Goal: Task Accomplishment & Management: Manage account settings

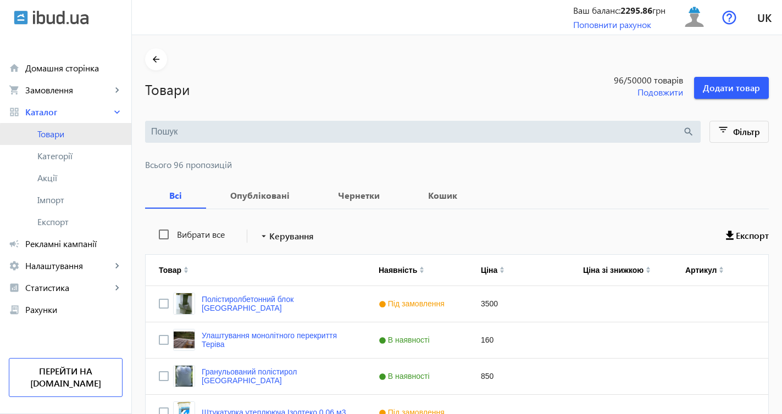
click at [105, 136] on span "Товари" at bounding box center [79, 134] width 85 height 11
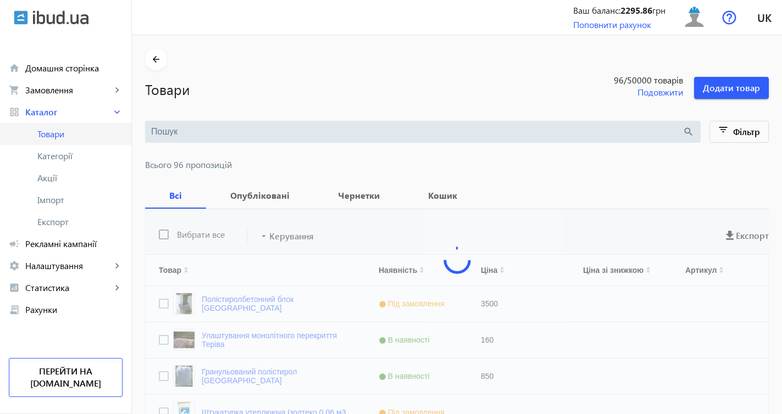
click at [87, 134] on span "Товари" at bounding box center [79, 134] width 85 height 11
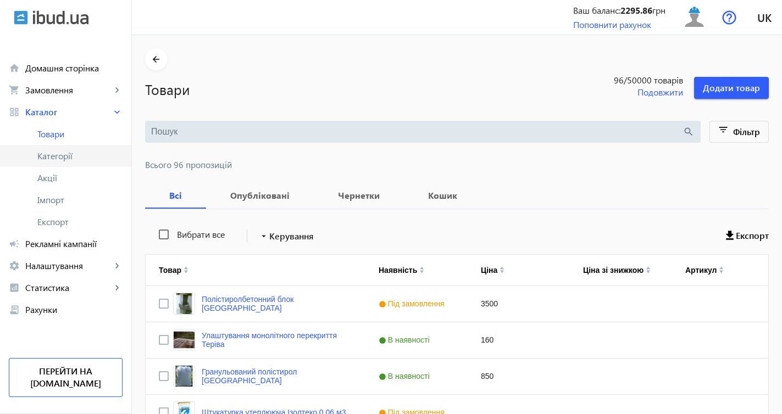
click at [86, 153] on span "Категорії" at bounding box center [79, 156] width 85 height 11
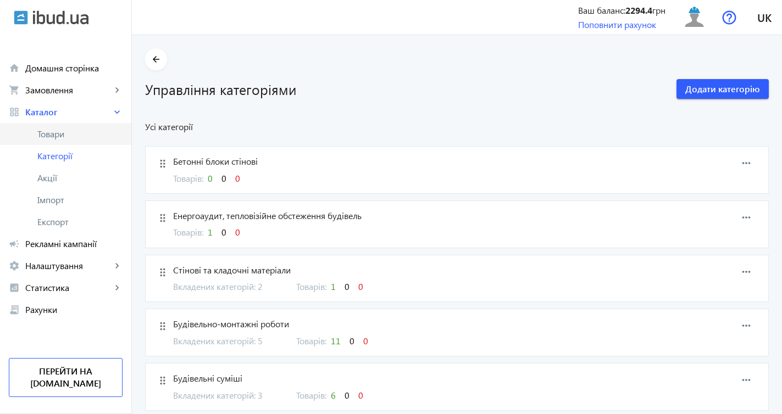
click at [63, 126] on link "Товари" at bounding box center [65, 134] width 131 height 22
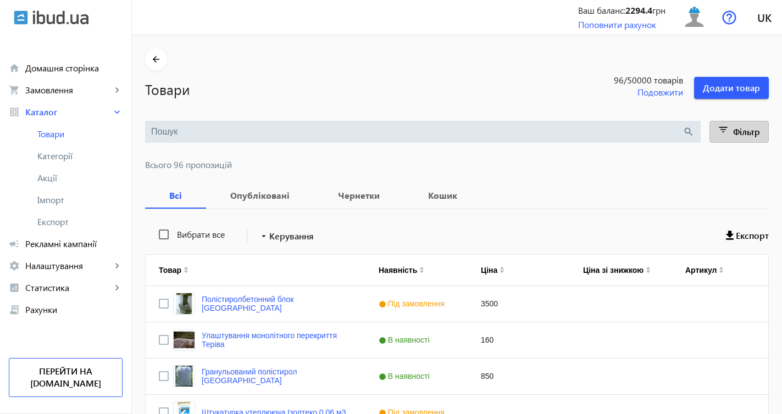
click at [738, 136] on span "Фільтр" at bounding box center [746, 132] width 27 height 12
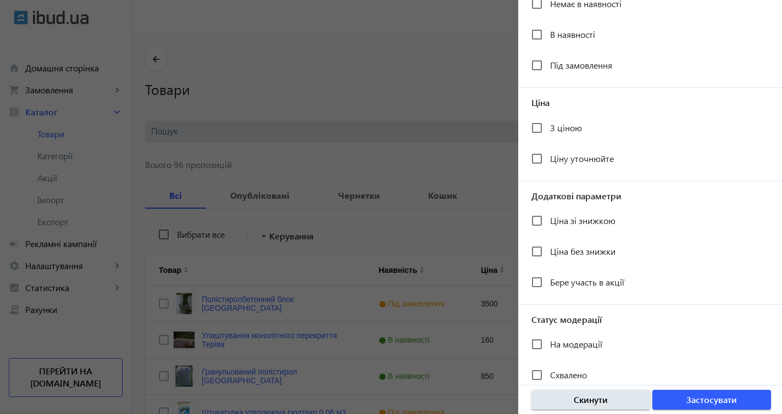
scroll to position [188, 0]
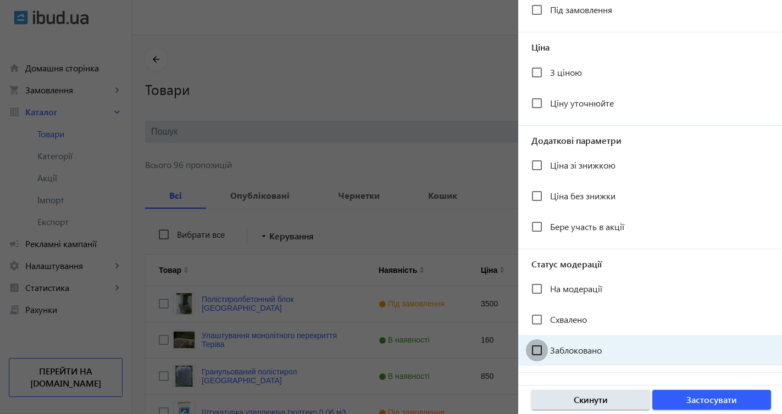
click at [539, 350] on input "Заблоковано" at bounding box center [537, 351] width 22 height 22
checkbox input "true"
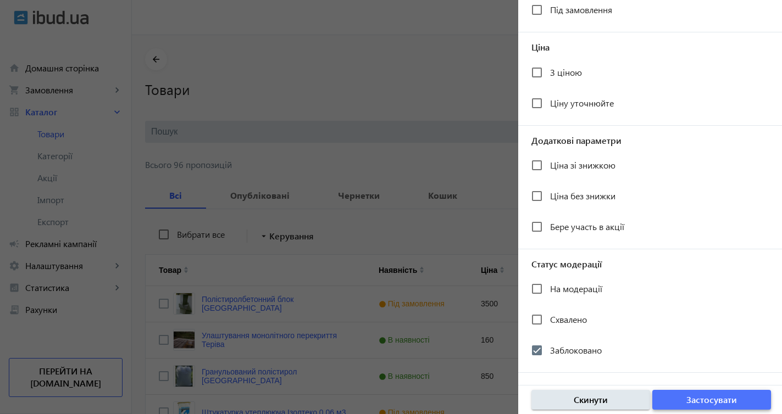
click at [716, 396] on span "Застосувати" at bounding box center [712, 400] width 51 height 12
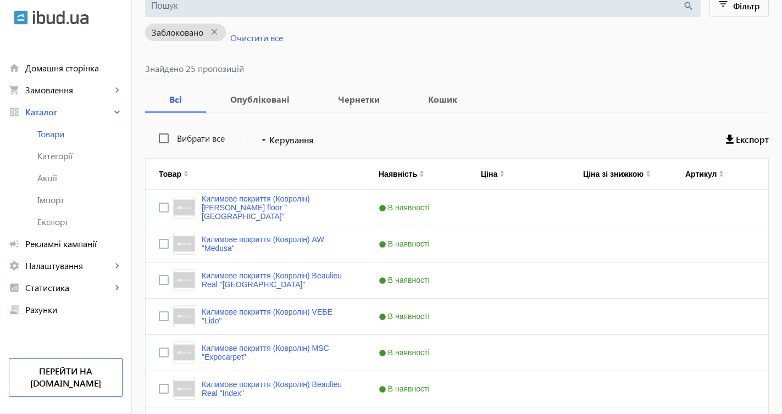
scroll to position [128, 0]
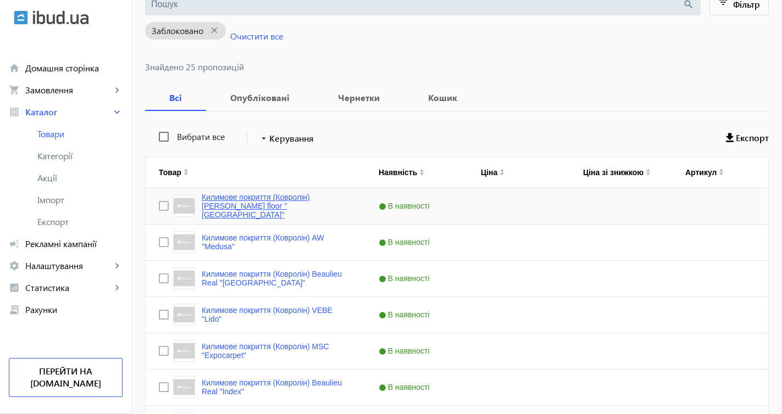
click at [309, 201] on link "Килимове покриття (Ковролін) Rayan floor "Amsterdam"" at bounding box center [277, 206] width 151 height 26
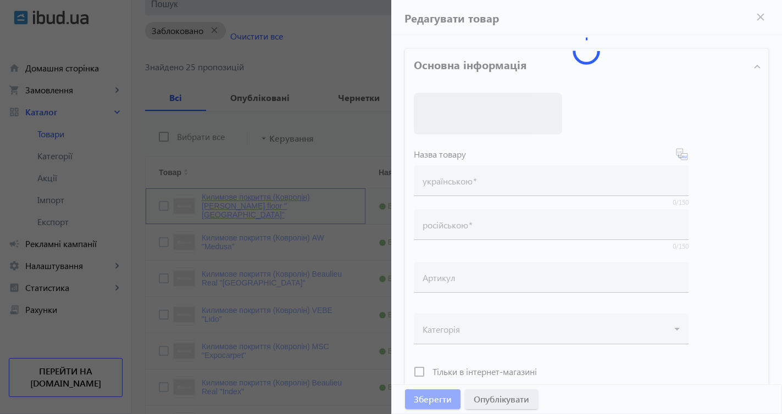
type input "Килимове покриття (Ковролін) Rayan floor "Amsterdam""
type input "Ковровое покрытие (Ковролин) Rayan floor "Amsterdam""
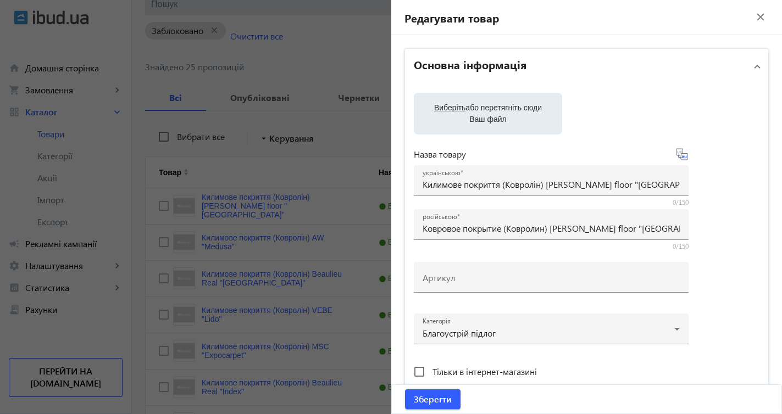
click at [754, 18] on mat-icon "close" at bounding box center [761, 17] width 16 height 16
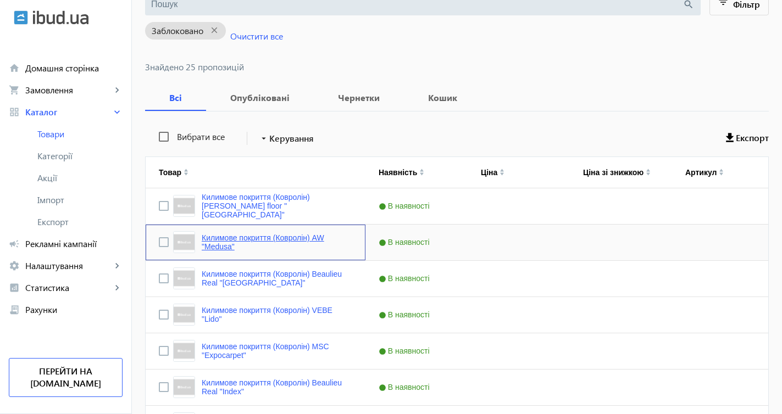
click at [314, 238] on link "Килимове покриття (Ковролін) AW "Medusa"" at bounding box center [277, 243] width 151 height 18
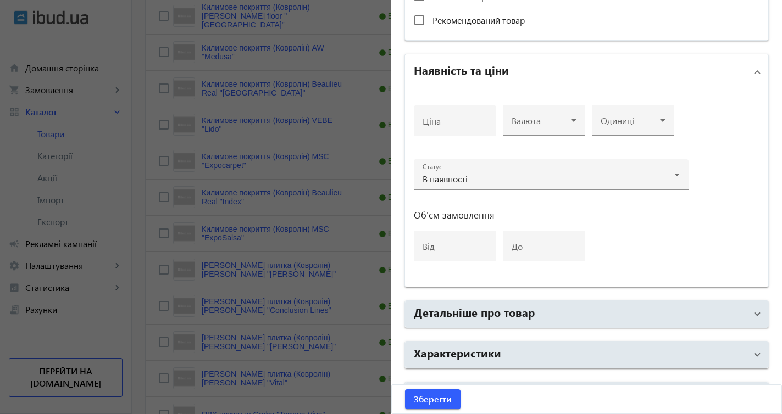
scroll to position [406, 0]
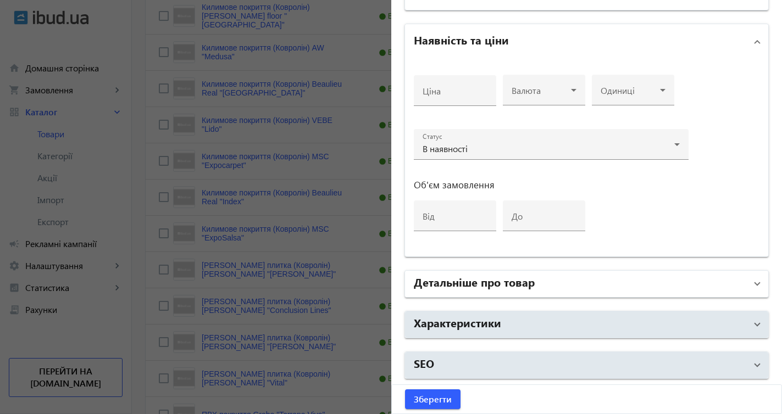
click at [755, 286] on span at bounding box center [757, 284] width 4 height 12
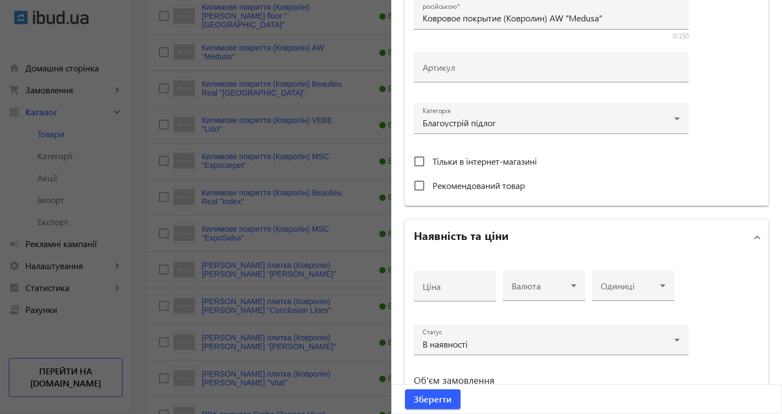
scroll to position [0, 0]
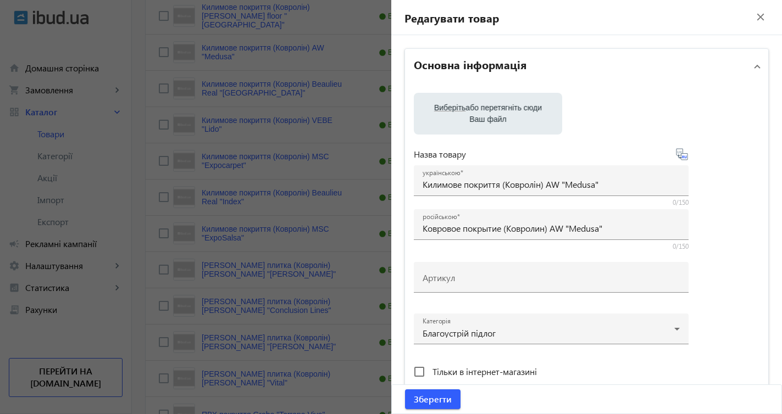
click at [755, 17] on mat-icon "close" at bounding box center [761, 17] width 16 height 16
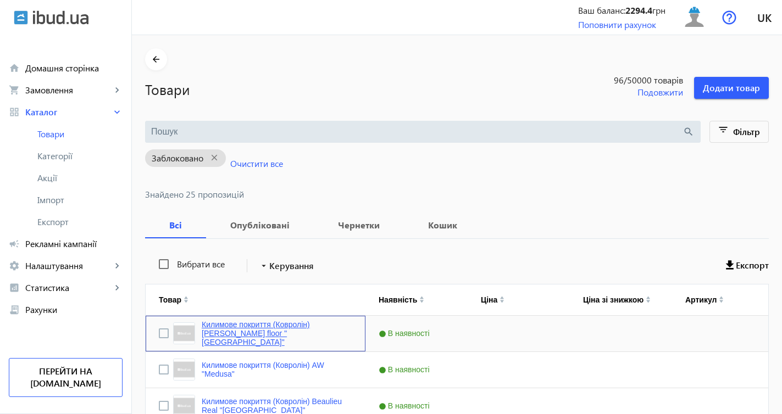
drag, startPoint x: 197, startPoint y: 328, endPoint x: 306, endPoint y: 335, distance: 109.1
click at [306, 335] on link "Килимове покриття (Ковролін) Rayan floor "Amsterdam"" at bounding box center [277, 333] width 151 height 26
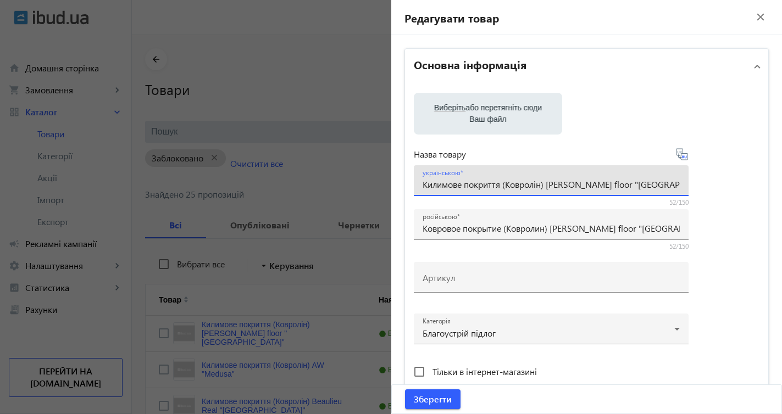
drag, startPoint x: 419, startPoint y: 185, endPoint x: 721, endPoint y: 197, distance: 302.0
click at [721, 197] on div "Виберіть або перетягніть сюди Ваш файл Назва товару українською Килимове покрит…" at bounding box center [587, 250] width 346 height 314
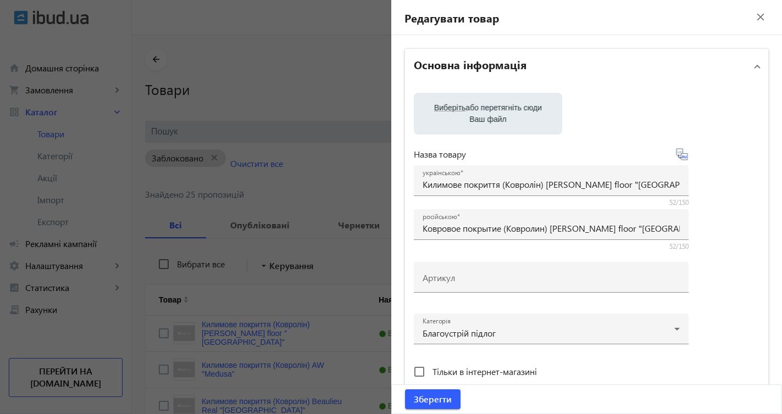
click at [756, 18] on mat-icon "close" at bounding box center [761, 17] width 16 height 16
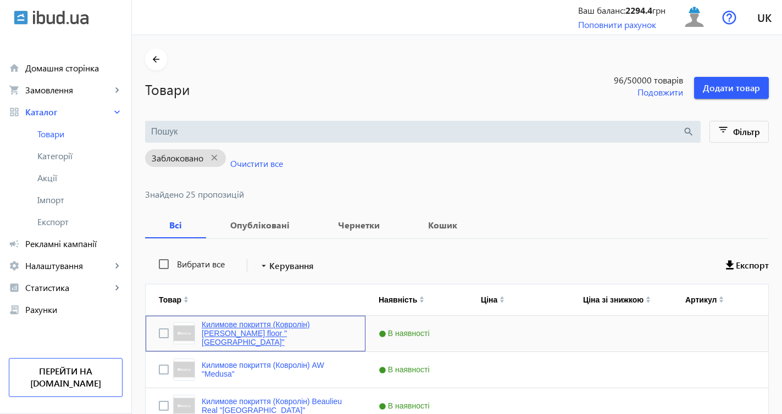
click at [334, 326] on link "Килимове покриття (Ковролін) Rayan floor "Amsterdam"" at bounding box center [277, 333] width 151 height 26
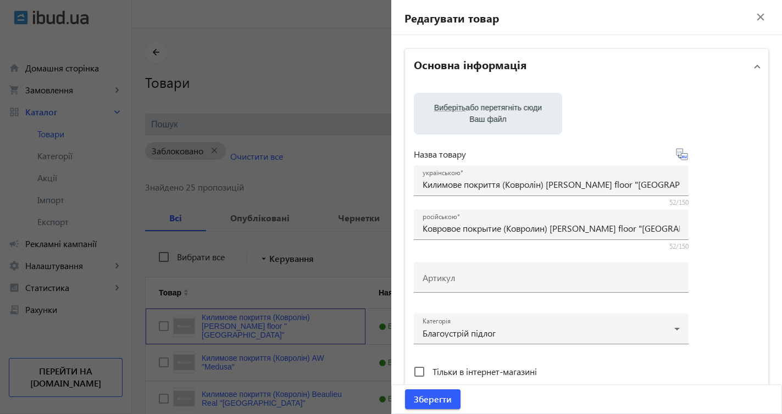
scroll to position [8, 0]
click at [541, 118] on label "Виберіть або перетягніть сюди Ваш файл" at bounding box center [488, 113] width 131 height 31
click at [541, 118] on input "Виберіть або перетягніть сюди Ваш файл" at bounding box center [488, 114] width 131 height 13
click at [539, 121] on input "Виберіть або перетягніть сюди Ваш файл" at bounding box center [488, 114] width 131 height 13
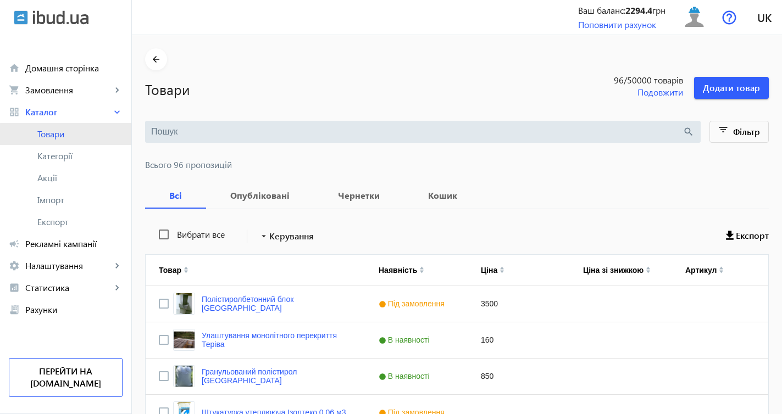
click at [105, 135] on span "Товари" at bounding box center [79, 134] width 85 height 11
click at [735, 133] on span "Фільтр" at bounding box center [746, 132] width 27 height 12
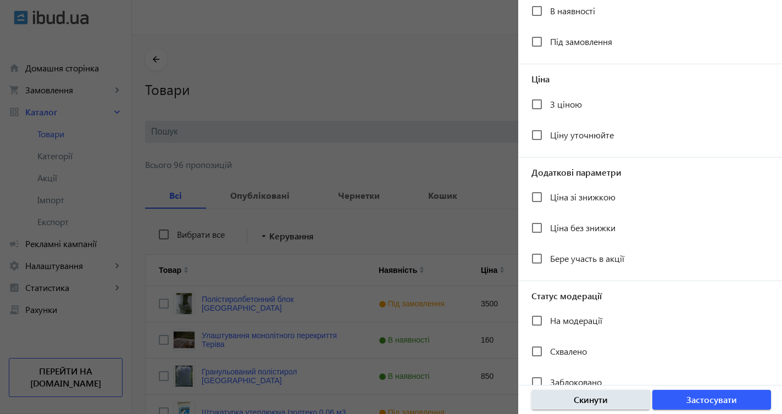
scroll to position [188, 0]
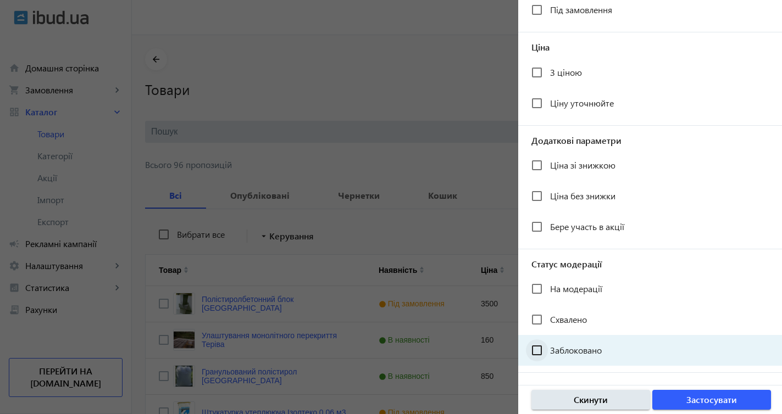
click at [548, 352] on div at bounding box center [537, 351] width 26 height 26
checkbox input "true"
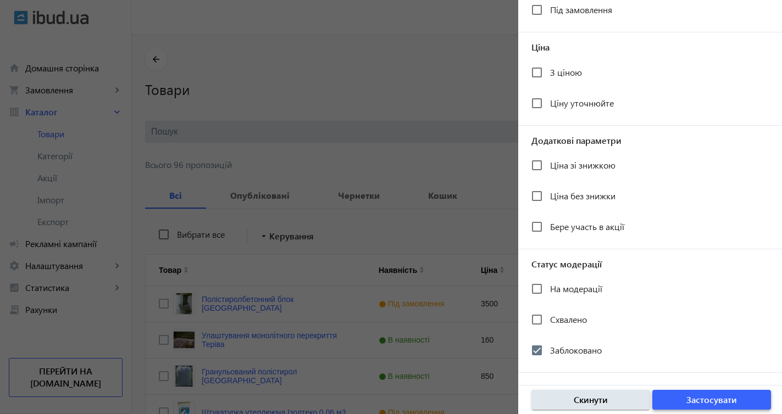
click at [707, 399] on span "Застосувати" at bounding box center [712, 400] width 51 height 12
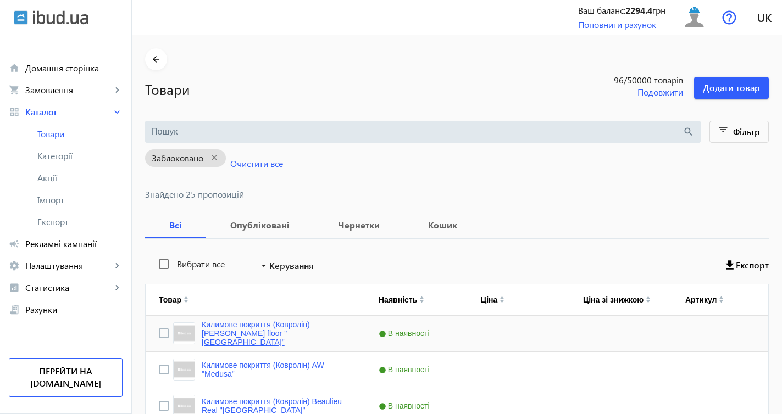
click at [301, 334] on link "Килимове покриття (Ковролін) Rayan floor "Amsterdam"" at bounding box center [277, 333] width 151 height 26
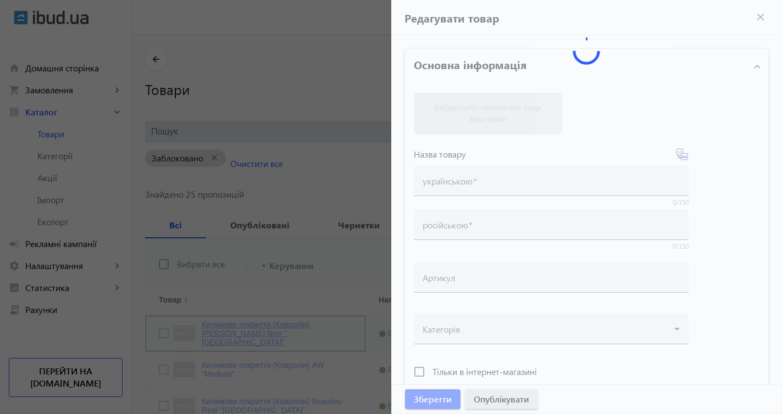
type input "Килимове покриття (Ковролін) Rayan floor "Amsterdam""
type input "Ковровое покрытие (Ковролин) Rayan floor "Amsterdam""
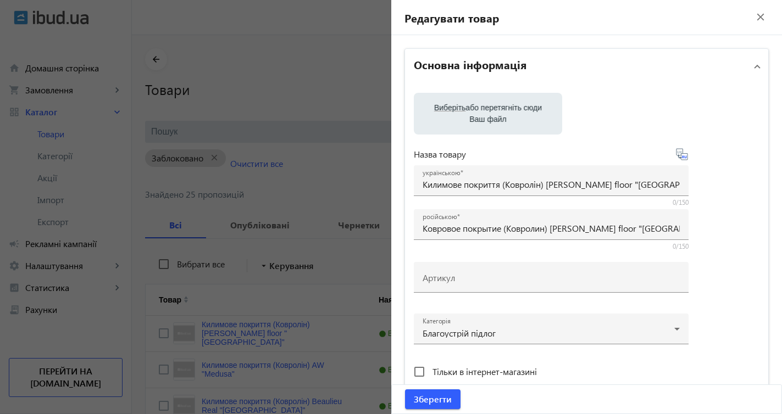
click at [677, 156] on icon at bounding box center [682, 154] width 13 height 13
click at [528, 108] on input "Виберіть або перетягніть сюди Ваш файл" at bounding box center [488, 114] width 131 height 13
click at [753, 14] on mat-icon "close" at bounding box center [761, 17] width 16 height 16
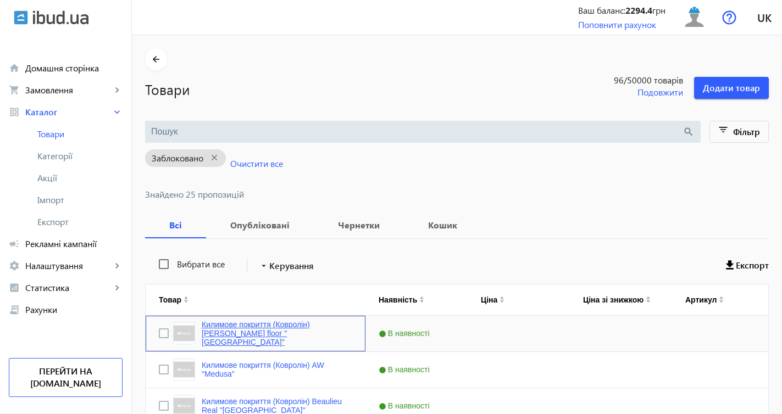
click at [255, 332] on link "Килимове покриття (Ковролін) Rayan floor "Amsterdam"" at bounding box center [277, 333] width 151 height 26
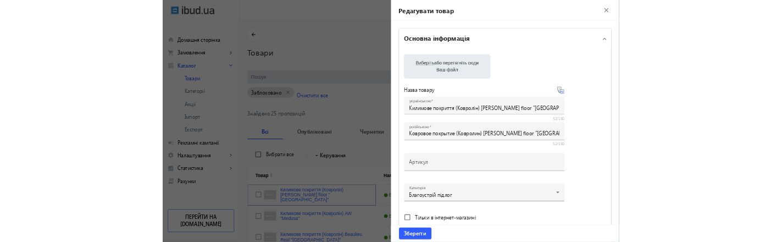
scroll to position [3, 0]
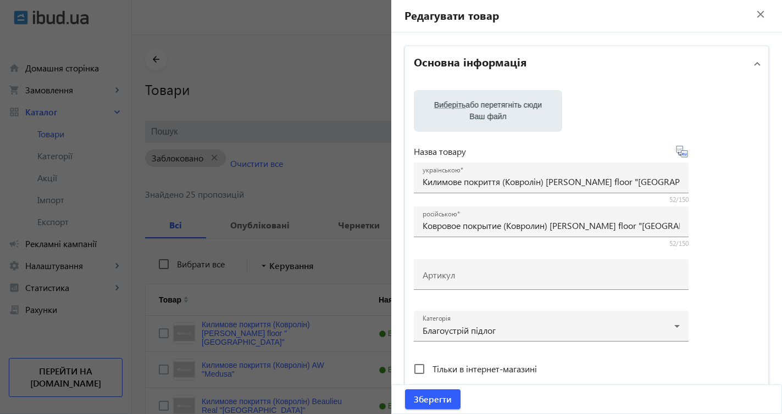
click at [520, 110] on input "Виберіть або перетягніть сюди Ваш файл" at bounding box center [488, 112] width 131 height 13
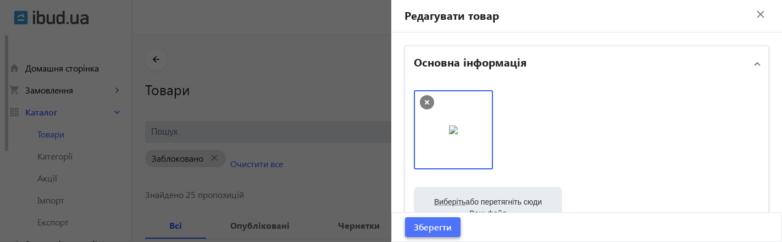
click at [446, 229] on span "Зберегти" at bounding box center [433, 227] width 38 height 12
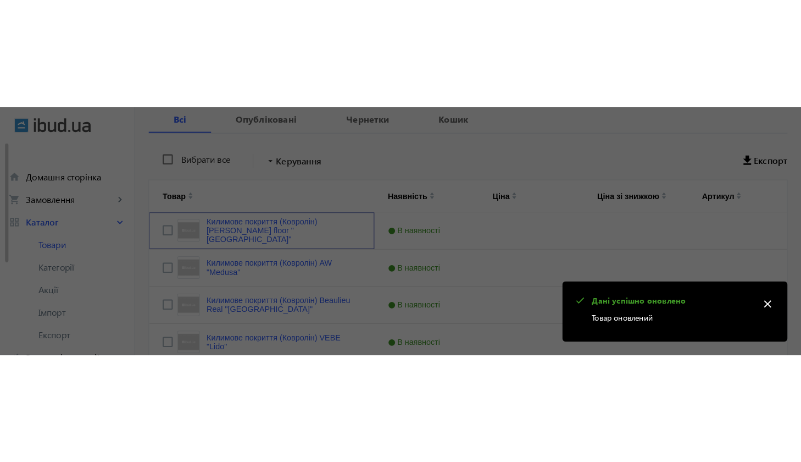
scroll to position [0, 0]
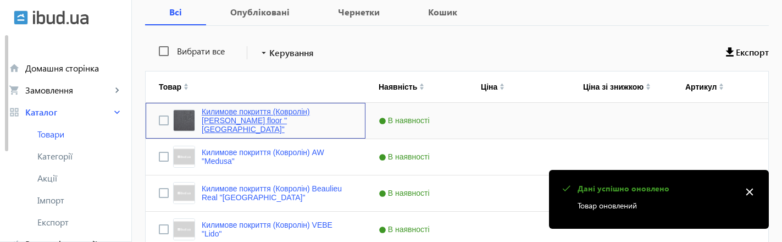
click at [229, 123] on link "Килимове покриття (Ковролін) Rayan floor "Amsterdam"" at bounding box center [277, 120] width 151 height 26
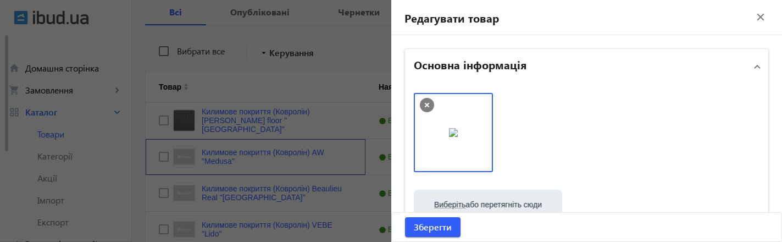
click at [458, 137] on img at bounding box center [453, 132] width 9 height 9
click at [458, 128] on img at bounding box center [453, 132] width 9 height 9
click at [754, 15] on mat-icon "close" at bounding box center [761, 17] width 16 height 16
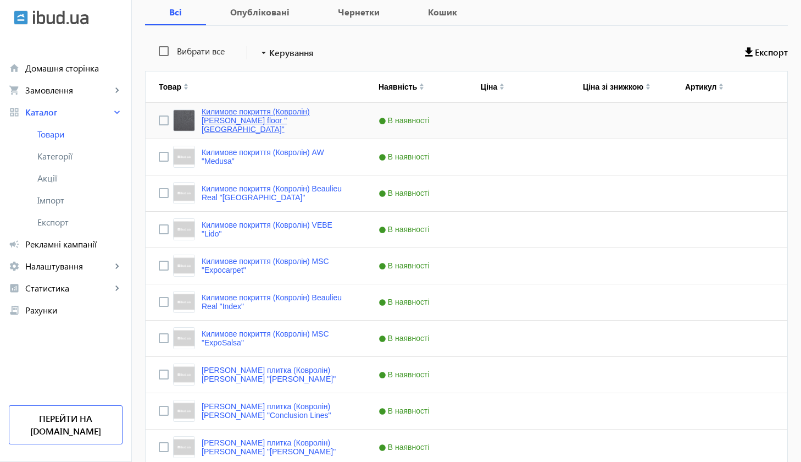
click at [269, 120] on link "Килимове покриття (Ковролін) Rayan floor "Amsterdam"" at bounding box center [277, 120] width 151 height 26
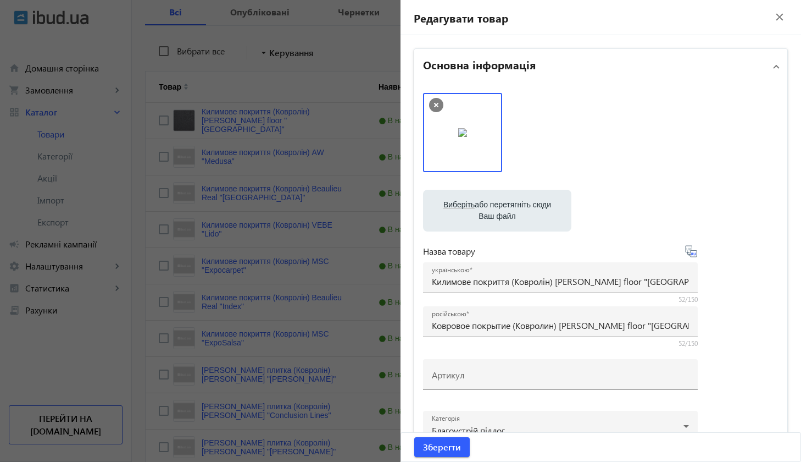
click at [540, 135] on div at bounding box center [601, 138] width 356 height 90
click at [467, 137] on img at bounding box center [462, 132] width 9 height 9
click at [458, 132] on img at bounding box center [462, 132] width 9 height 9
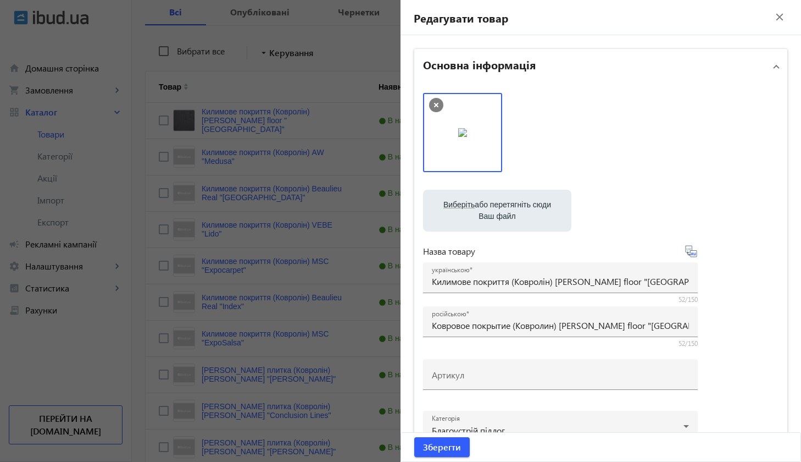
click at [458, 132] on img at bounding box center [462, 132] width 9 height 9
click at [431, 414] on span "Зберегти" at bounding box center [442, 447] width 38 height 12
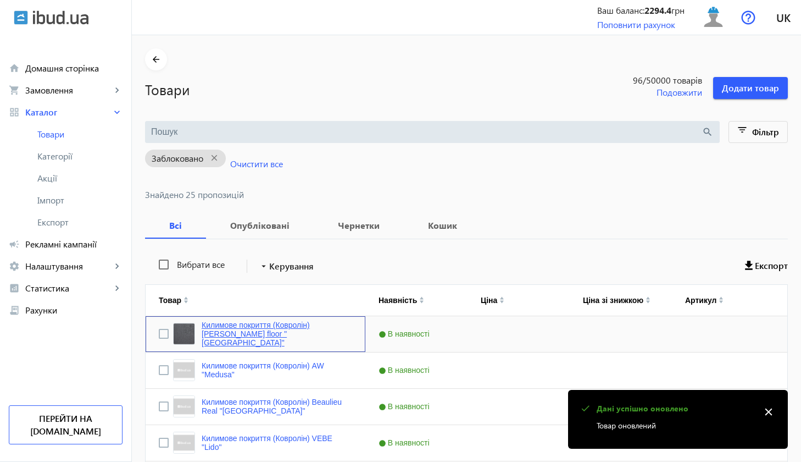
click at [274, 336] on link "Килимове покриття (Ковролін) Rayan floor "Amsterdam"" at bounding box center [277, 333] width 151 height 26
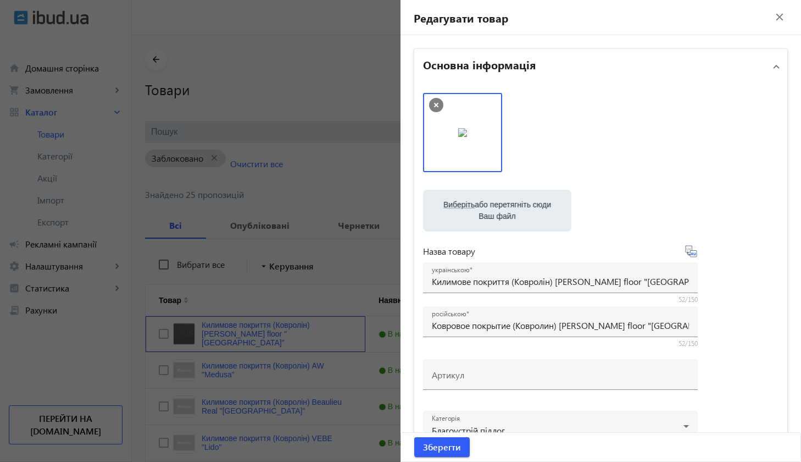
click at [467, 137] on img at bounding box center [462, 132] width 9 height 9
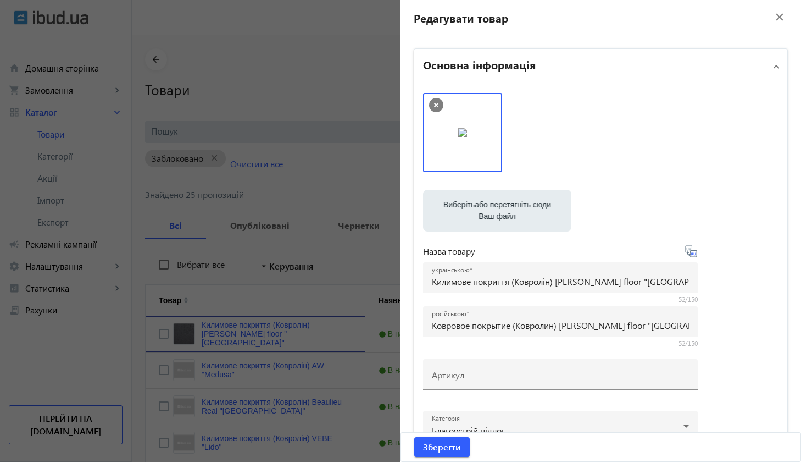
click at [467, 137] on img at bounding box center [462, 132] width 9 height 9
click at [550, 212] on label "Виберіть або перетягніть сюди Ваш файл" at bounding box center [497, 210] width 131 height 31
click at [550, 212] on input "Виберіть або перетягніть сюди Ваш файл" at bounding box center [497, 211] width 131 height 13
type input "C:\fakepath\x217.580.jpg.pagespeed.ic.2kJB0-Ug-x@2x.jpg"
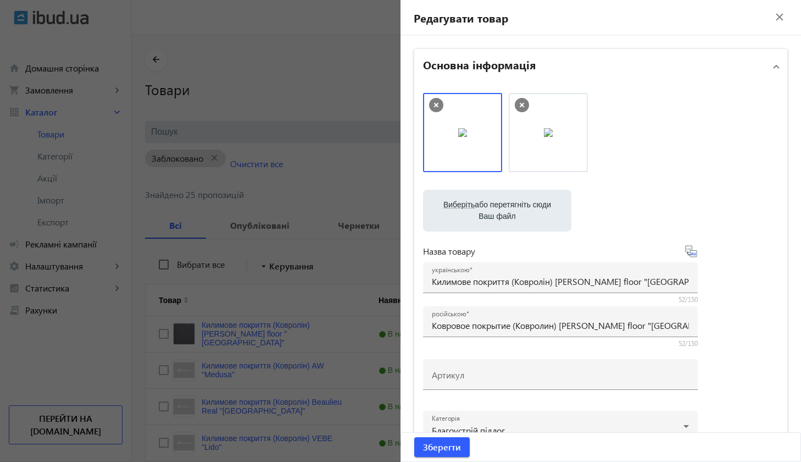
click at [544, 137] on img at bounding box center [548, 132] width 9 height 9
click at [519, 103] on icon at bounding box center [522, 105] width 14 height 14
click at [467, 130] on img at bounding box center [462, 132] width 9 height 9
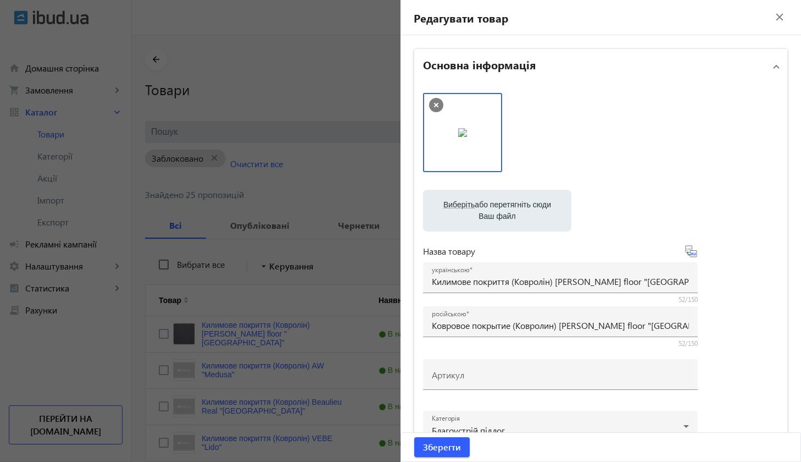
click at [464, 204] on span "Виберіть" at bounding box center [459, 204] width 31 height 9
click at [464, 205] on input "Виберіть або перетягніть сюди Ваш файл" at bounding box center [497, 211] width 131 height 13
click at [445, 414] on span "Зберегти" at bounding box center [442, 447] width 38 height 12
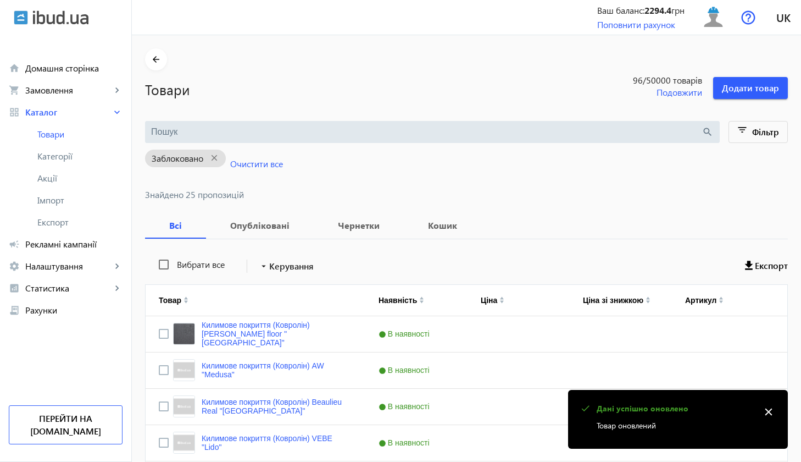
click at [766, 414] on mat-icon "close" at bounding box center [769, 411] width 16 height 16
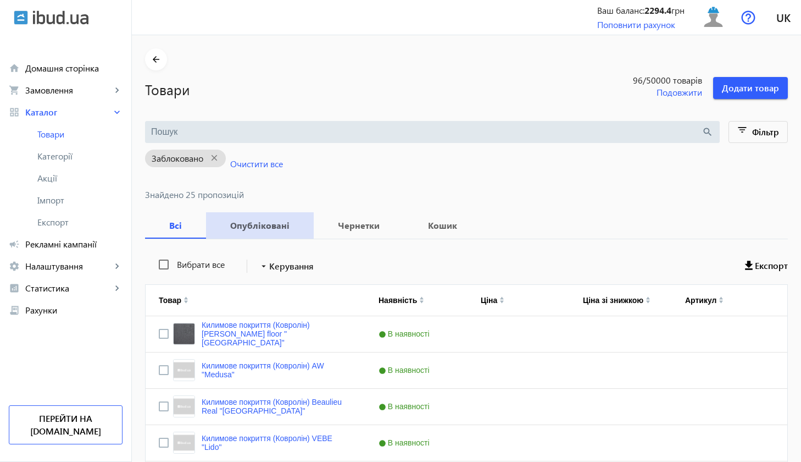
click at [266, 226] on b "Опубліковані" at bounding box center [259, 225] width 81 height 9
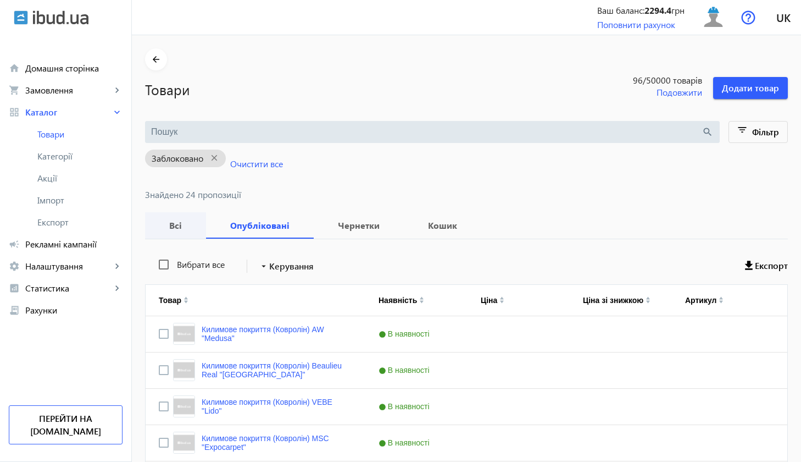
click at [169, 224] on b "Всі" at bounding box center [175, 225] width 35 height 9
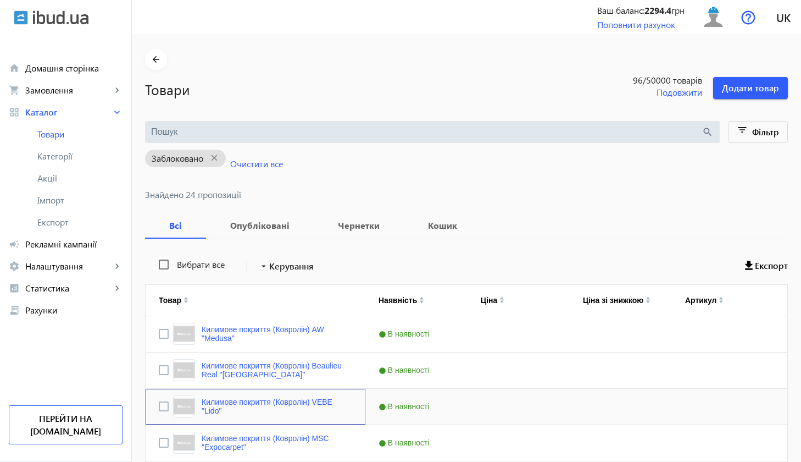
click at [275, 391] on div "Килимове покриття (Ковролін) VEBE "Lido"" at bounding box center [256, 407] width 220 height 36
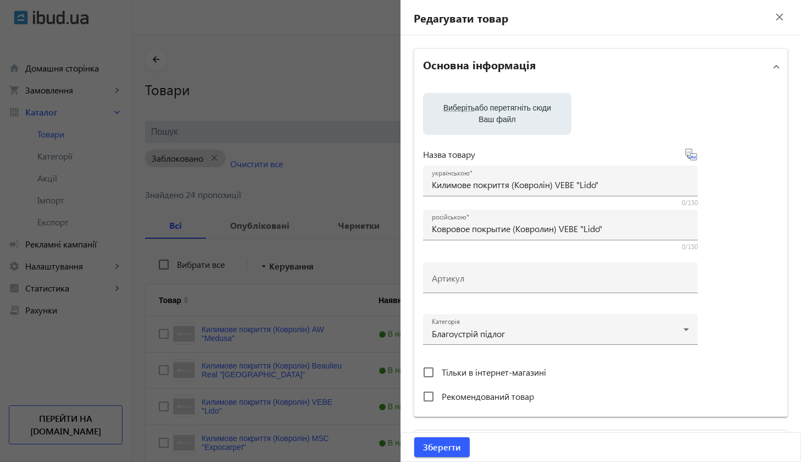
click at [777, 16] on mat-icon "close" at bounding box center [780, 17] width 16 height 16
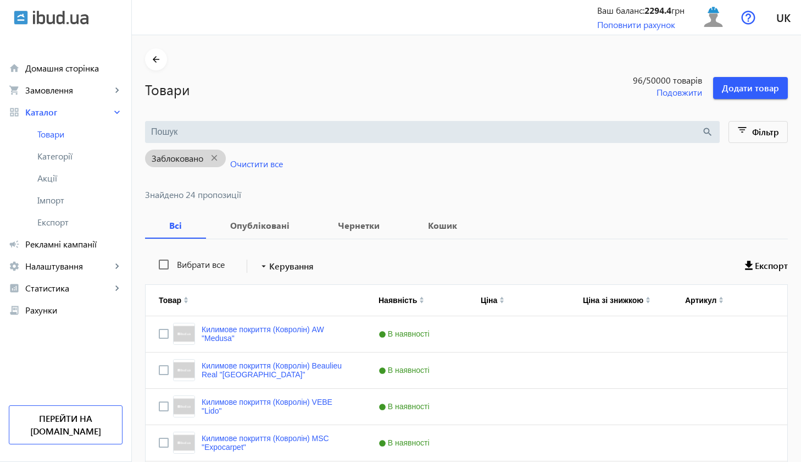
click at [191, 157] on span "Заблоковано" at bounding box center [178, 158] width 52 height 9
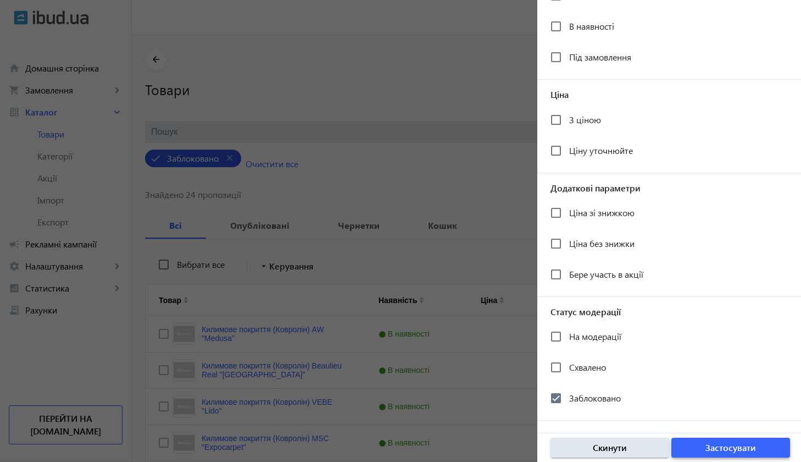
click at [698, 414] on span "button" at bounding box center [731, 447] width 119 height 26
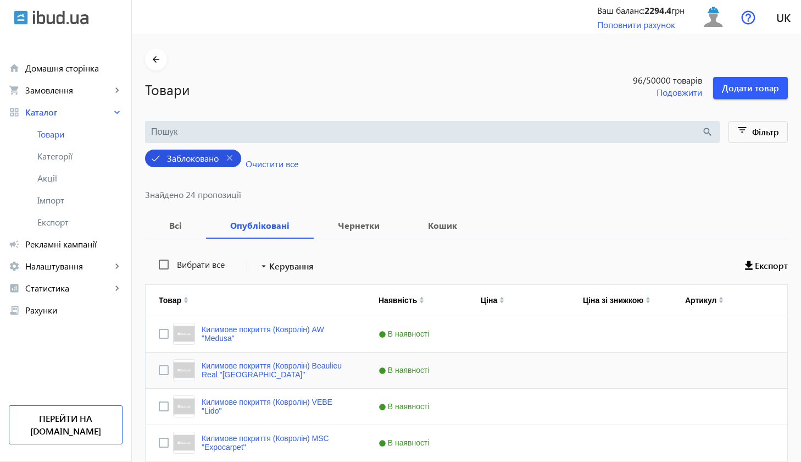
click at [531, 385] on div "Press SPACE to select this row." at bounding box center [519, 370] width 102 height 36
click at [77, 130] on span "Товари" at bounding box center [79, 134] width 85 height 11
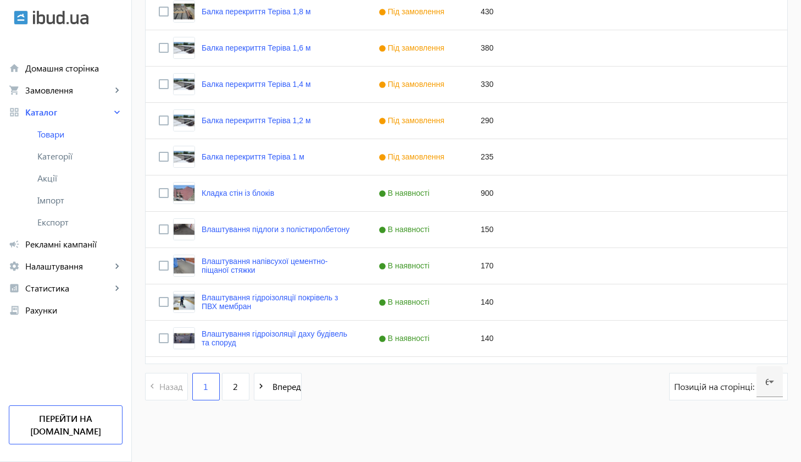
scroll to position [2106, 0]
click at [239, 387] on link "2" at bounding box center [235, 386] width 27 height 27
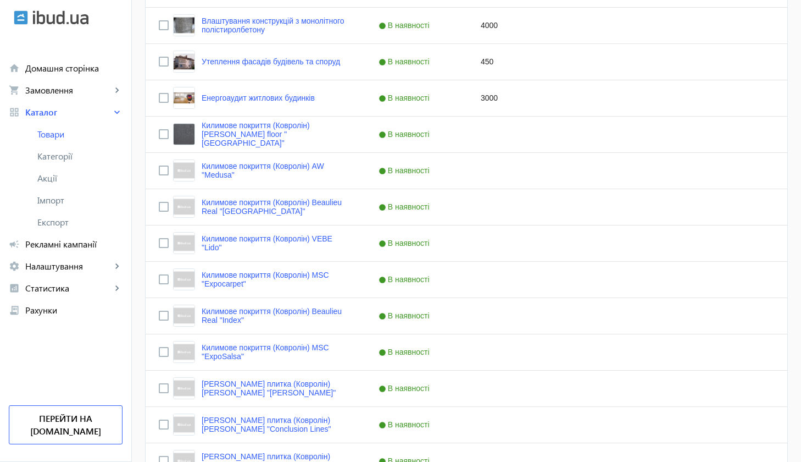
scroll to position [502, 0]
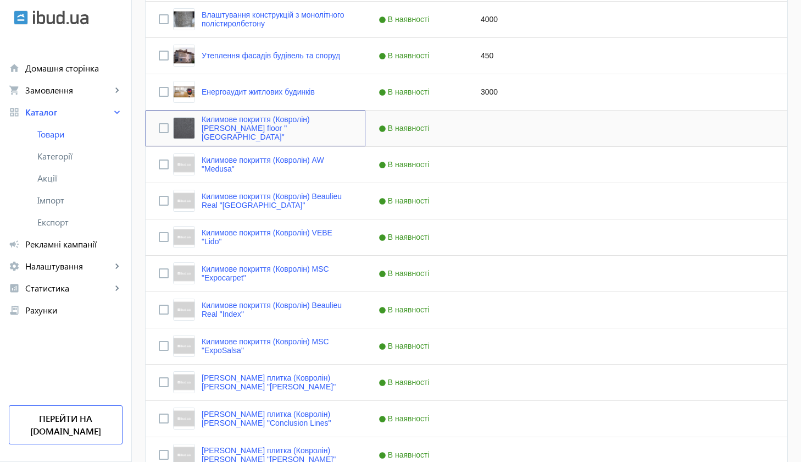
click at [240, 141] on div "Килимове покриття (Ковролін) Rayan floor "Amsterdam"" at bounding box center [256, 128] width 220 height 36
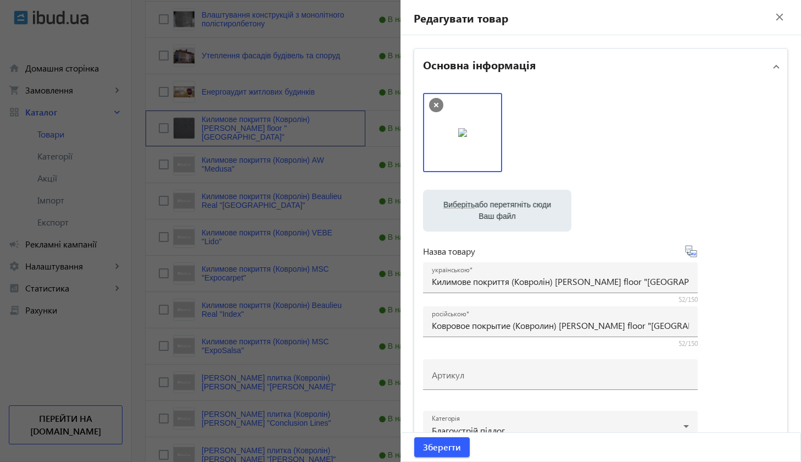
click at [467, 128] on img at bounding box center [462, 132] width 9 height 9
click at [539, 136] on div at bounding box center [601, 138] width 356 height 90
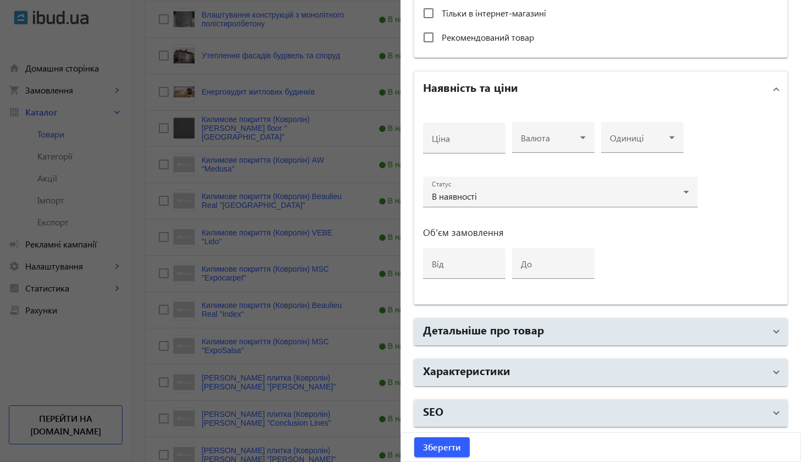
scroll to position [0, 0]
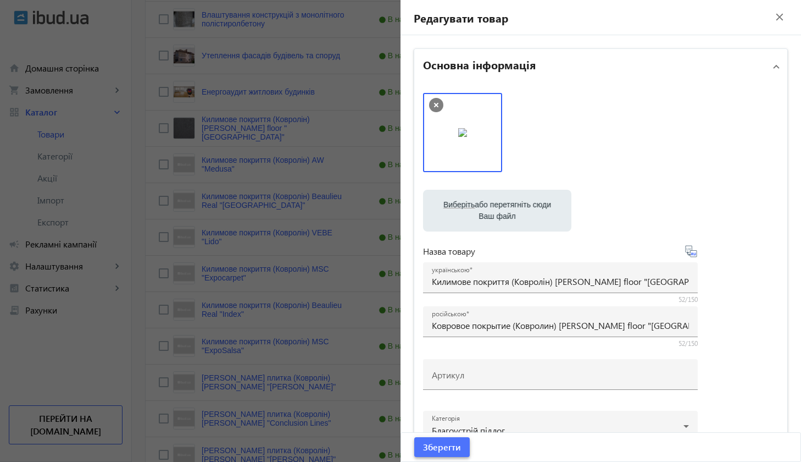
click at [449, 414] on span "Зберегти" at bounding box center [442, 447] width 38 height 12
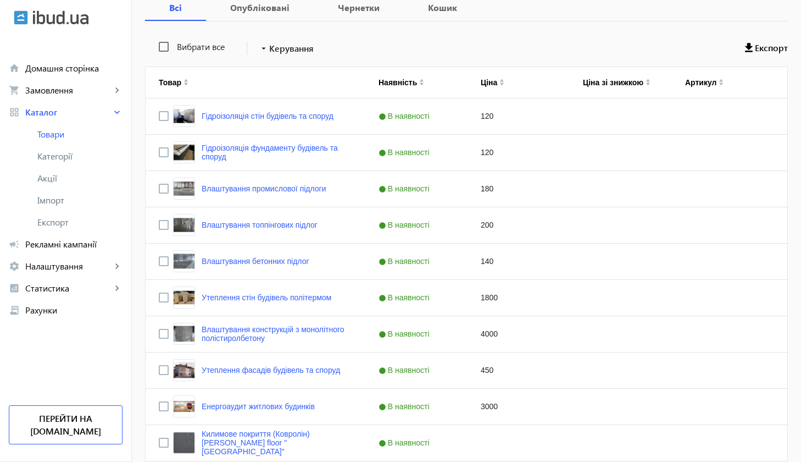
scroll to position [190, 0]
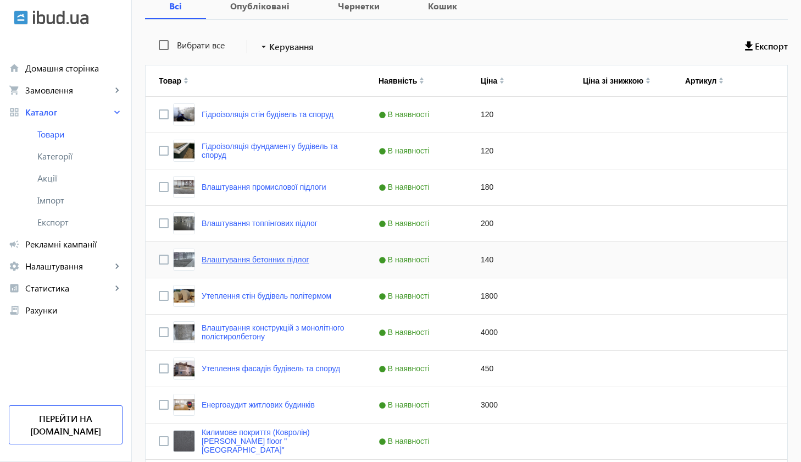
click at [295, 261] on link "Влаштування бетонних підлог" at bounding box center [256, 259] width 108 height 9
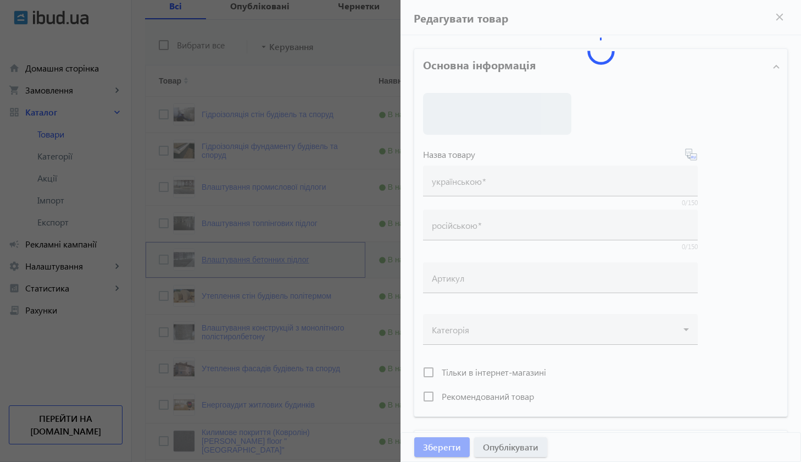
type input "Влаштування бетонних підлог"
type input "Устройство бетонных полов"
type input "140"
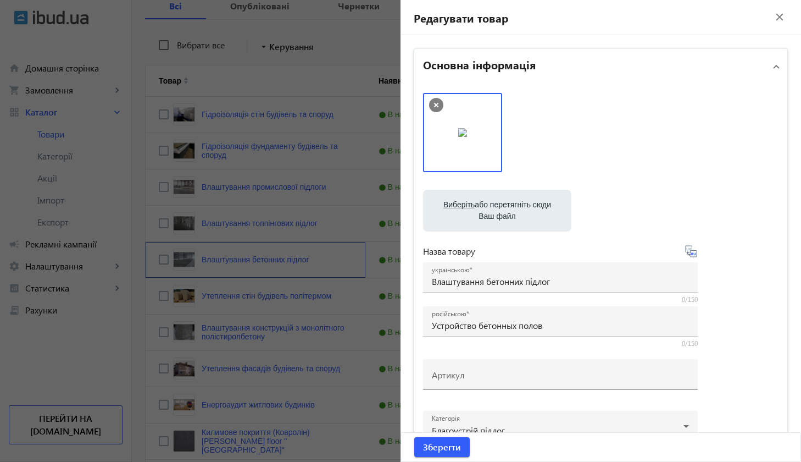
click at [467, 128] on img at bounding box center [462, 132] width 9 height 9
click at [464, 137] on img at bounding box center [462, 132] width 9 height 9
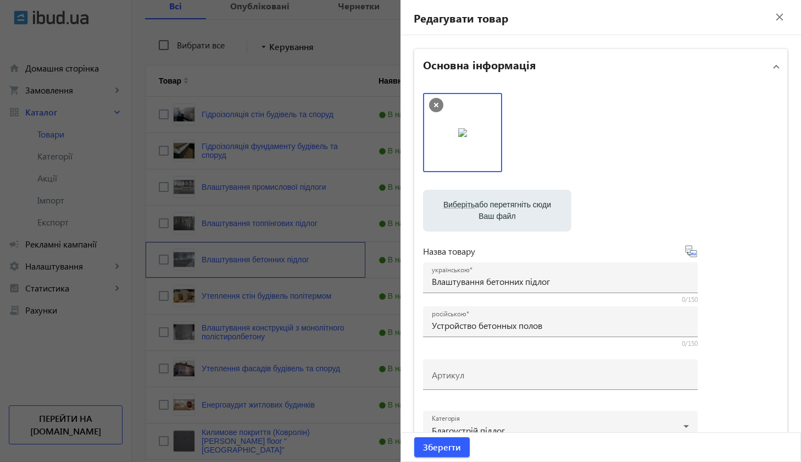
click at [464, 137] on img at bounding box center [462, 132] width 9 height 9
click at [442, 414] on span "Зберегти" at bounding box center [442, 447] width 38 height 12
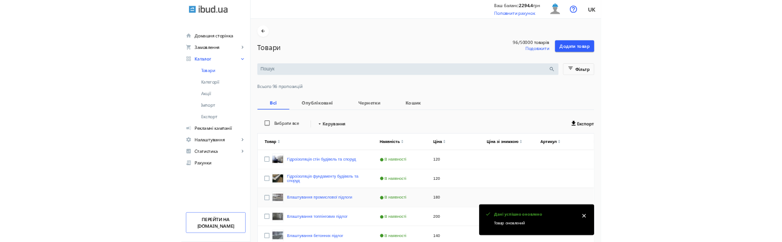
scroll to position [255, 0]
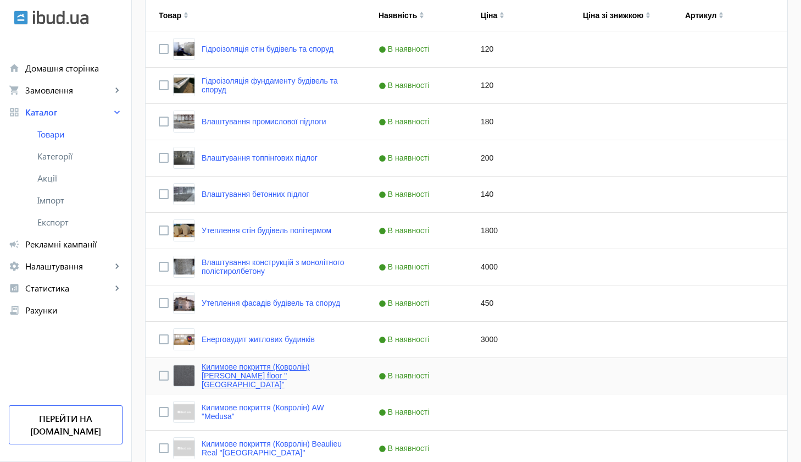
click at [287, 374] on link "Килимове покриття (Ковролін) Rayan floor "Amsterdam"" at bounding box center [277, 375] width 151 height 26
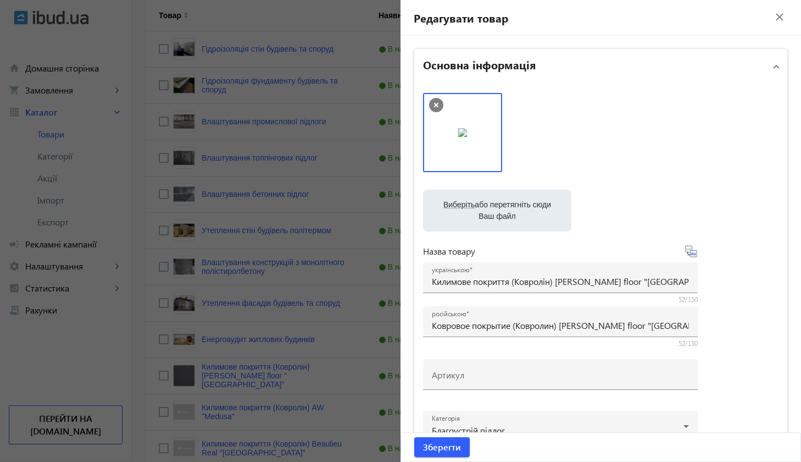
click at [244, 410] on div at bounding box center [400, 231] width 801 height 462
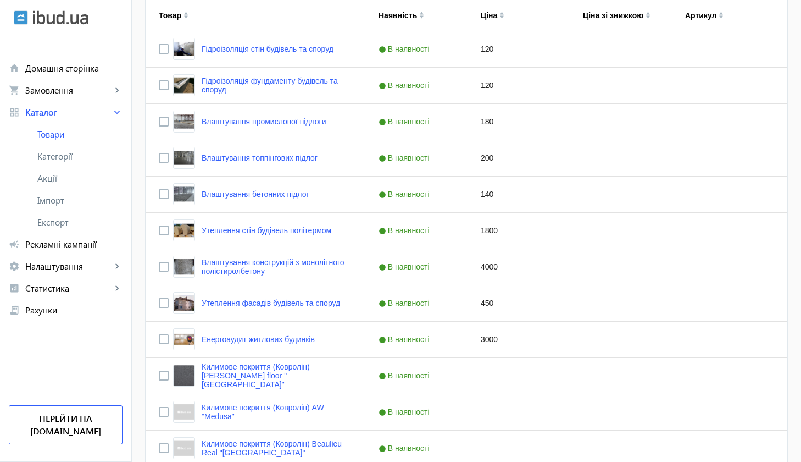
click at [244, 410] on link "Килимове покриття (Ковролін) AW "Medusa"" at bounding box center [277, 412] width 151 height 18
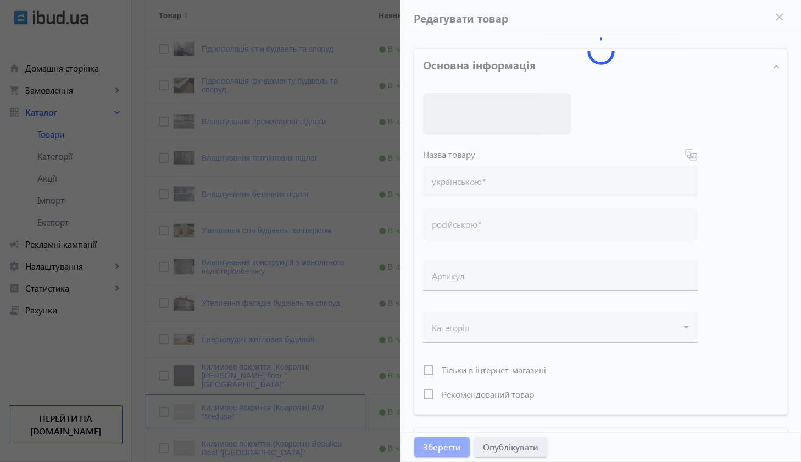
type input "Килимове покриття (Ковролін) AW "Medusa""
type input "Ковровое покрытие (Ковролин) AW "Medusa""
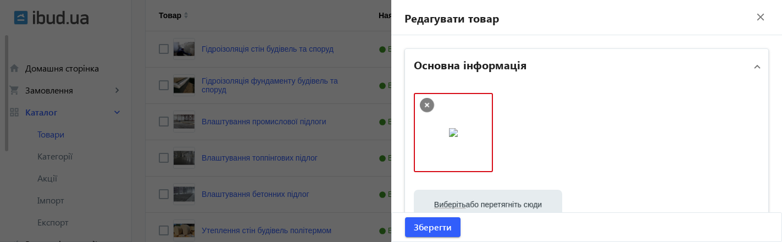
click at [534, 129] on div "Недопустимий тип файлу Очікуваний тип файлу jpeg, jpg, png або gif" at bounding box center [587, 138] width 346 height 90
click at [442, 228] on span "Зберегти" at bounding box center [433, 227] width 38 height 12
click at [439, 232] on span "Зберегти" at bounding box center [433, 227] width 38 height 12
click at [753, 18] on mat-icon "close" at bounding box center [761, 17] width 16 height 16
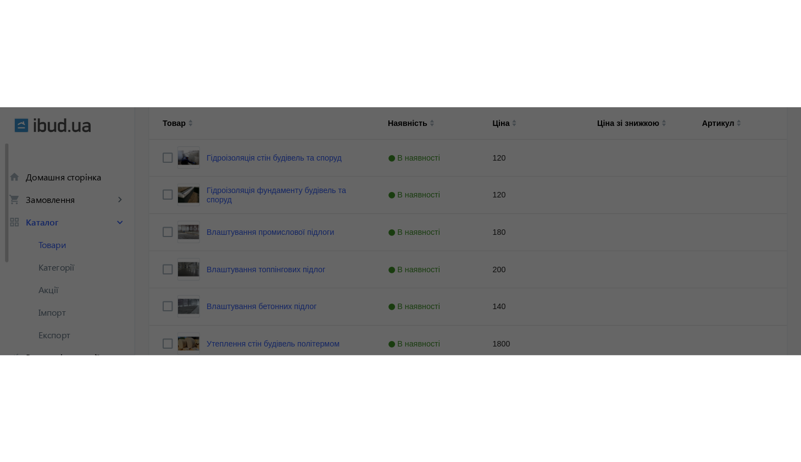
scroll to position [546, 0]
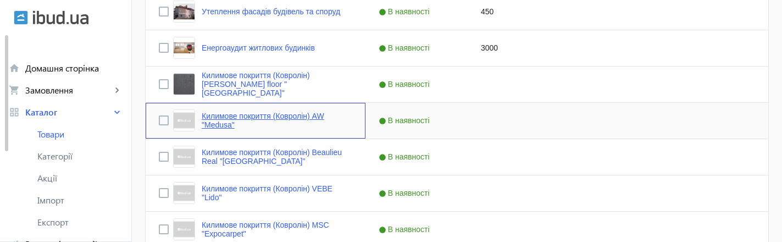
click at [287, 113] on link "Килимове покриття (Ковролін) AW "Medusa"" at bounding box center [277, 121] width 151 height 18
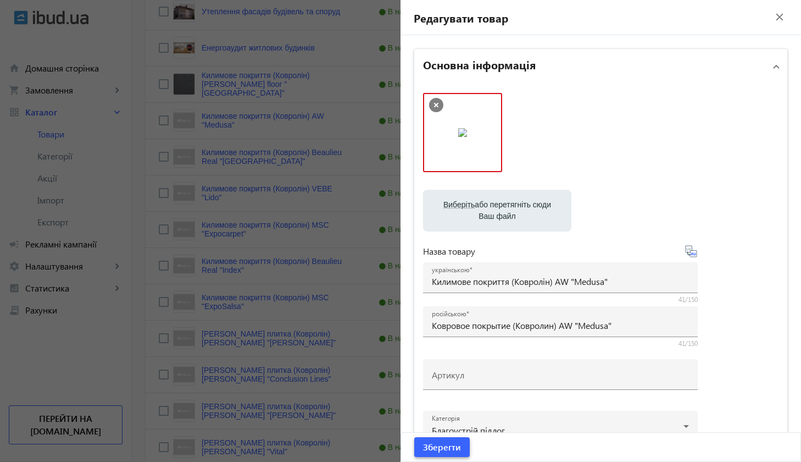
click at [447, 414] on span "Зберегти" at bounding box center [442, 447] width 38 height 12
click at [446, 414] on span "Зберегти" at bounding box center [442, 447] width 38 height 12
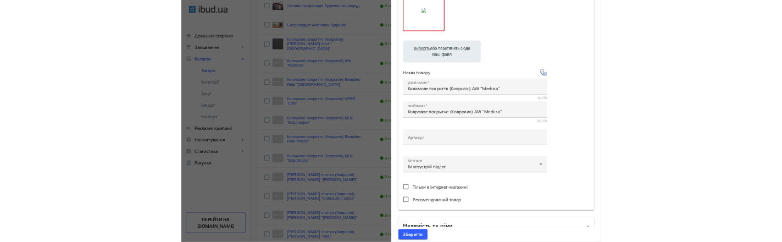
scroll to position [0, 0]
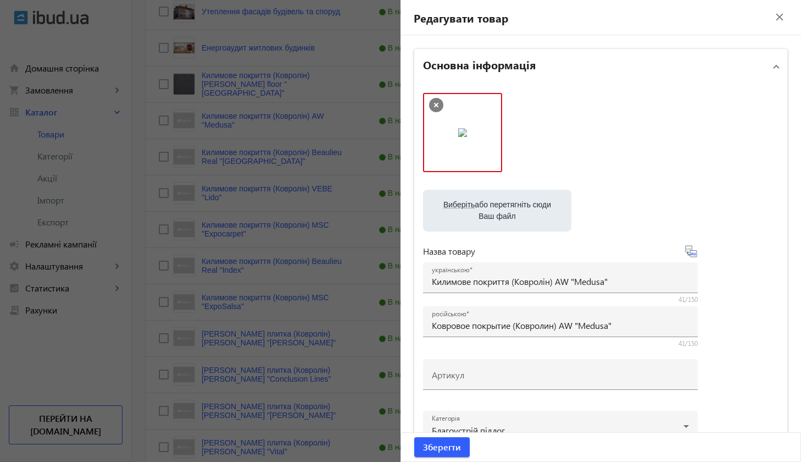
click at [685, 138] on div "Недопустимий тип файлу Очікуваний тип файлу jpeg, jpg, png або gif" at bounding box center [601, 138] width 356 height 90
click at [600, 106] on div "Недопустимий тип файлу Очікуваний тип файлу jpeg, jpg, png або gif" at bounding box center [601, 138] width 356 height 90
click at [434, 104] on icon at bounding box center [436, 105] width 4 height 4
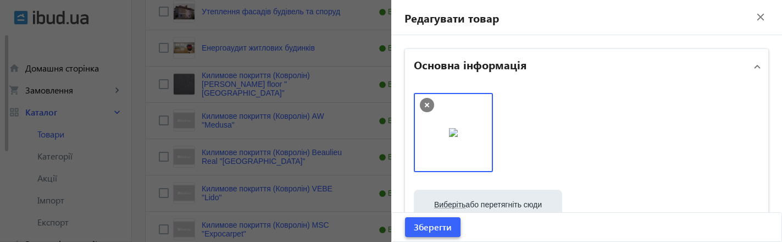
click at [442, 228] on span "Зберегти" at bounding box center [433, 227] width 38 height 12
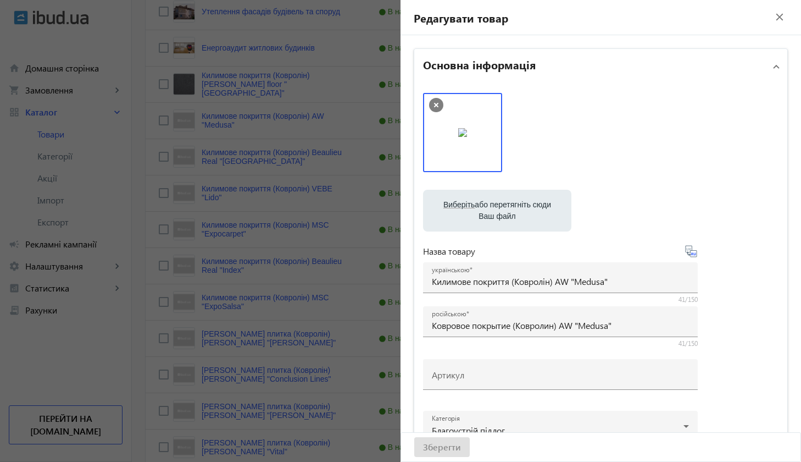
click at [773, 21] on mat-icon "close" at bounding box center [780, 17] width 16 height 16
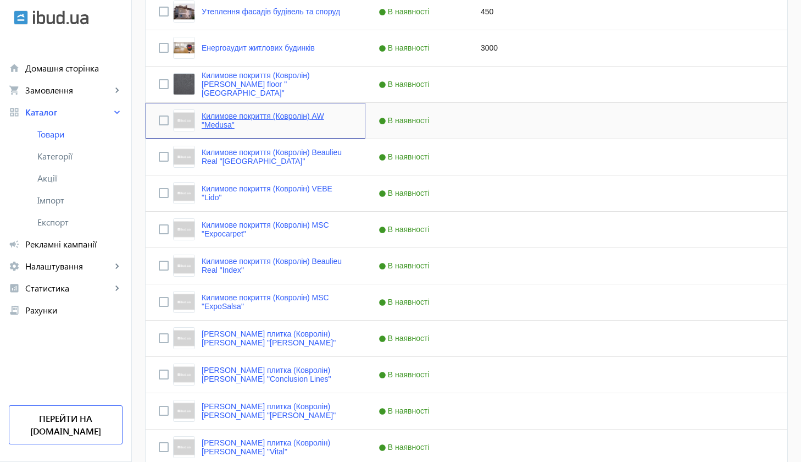
click at [289, 118] on link "Килимове покриття (Ковролін) AW "Medusa"" at bounding box center [277, 121] width 151 height 18
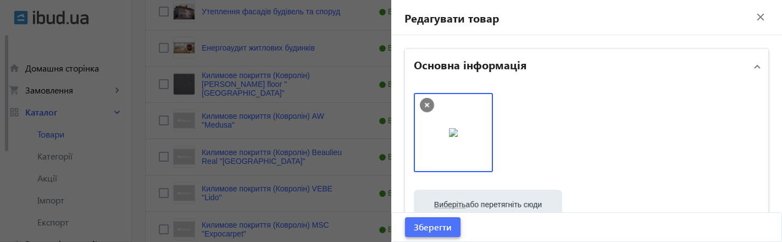
click at [431, 228] on span "Зберегти" at bounding box center [433, 227] width 38 height 12
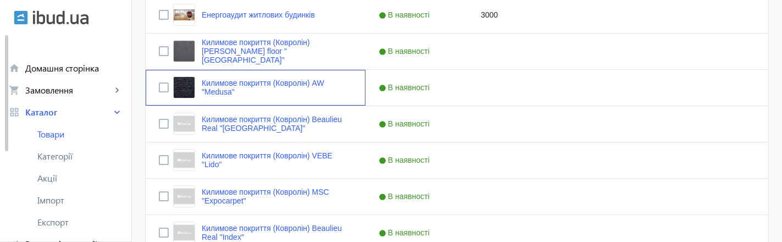
scroll to position [576, 0]
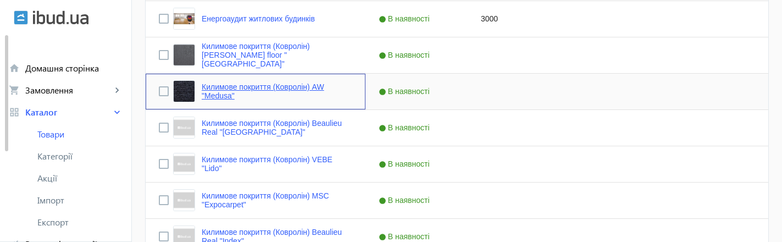
click at [342, 96] on link "Килимове покриття (Ковролін) AW "Medusa"" at bounding box center [277, 91] width 151 height 18
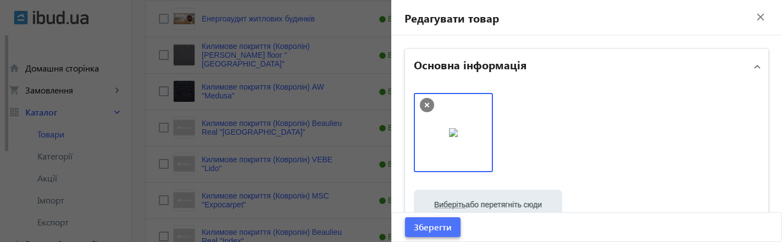
click at [433, 229] on span "Зберегти" at bounding box center [433, 227] width 38 height 12
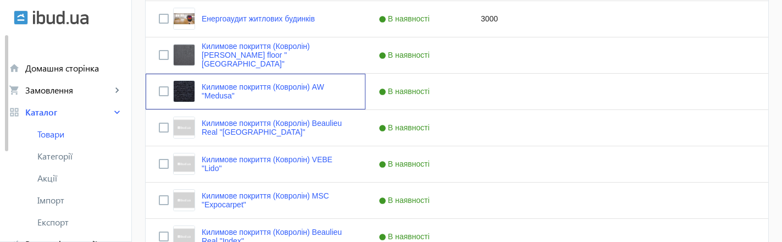
scroll to position [0, 0]
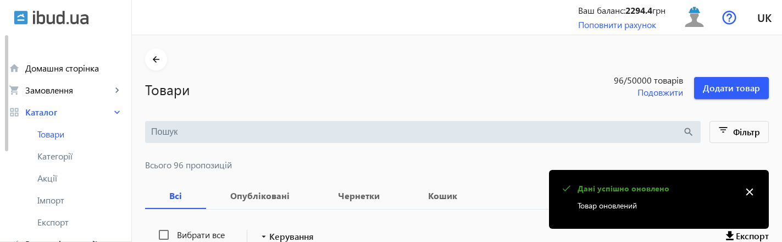
click at [751, 192] on mat-icon "close" at bounding box center [750, 192] width 16 height 16
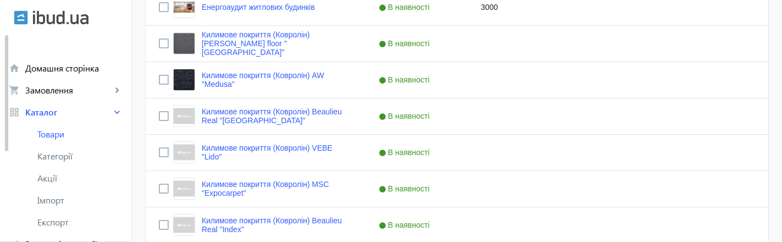
scroll to position [568, 0]
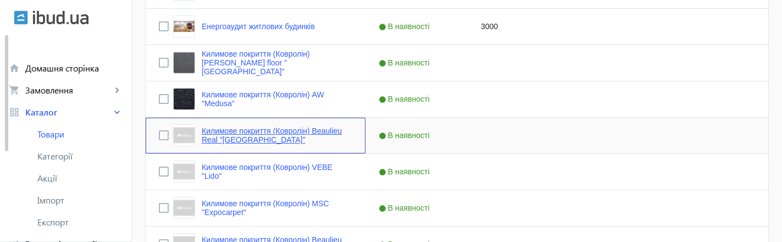
click at [250, 130] on link "Килимове покриття (Ковролін) Beaulieu Real "Canberra"" at bounding box center [277, 135] width 151 height 18
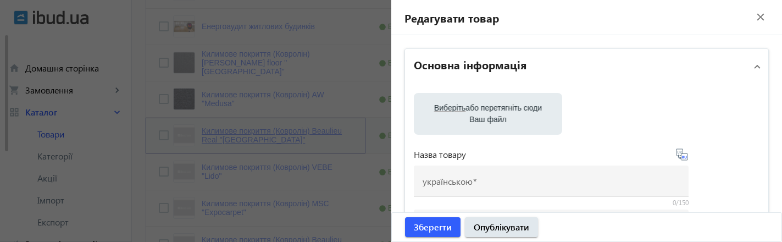
type input "Килимове покриття (Ковролін) Beaulieu Real "Canberra""
type input "Ковровое покрытие (Ковролин) Beaulieu Real "Canberra""
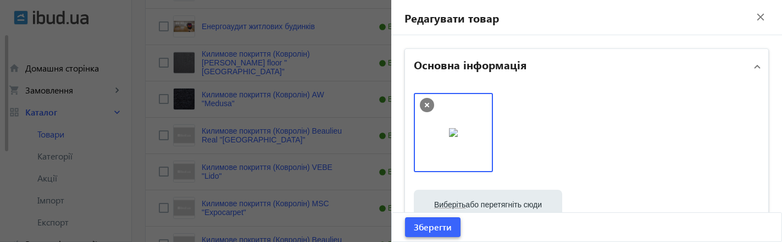
click at [433, 224] on span "Зберегти" at bounding box center [433, 227] width 38 height 12
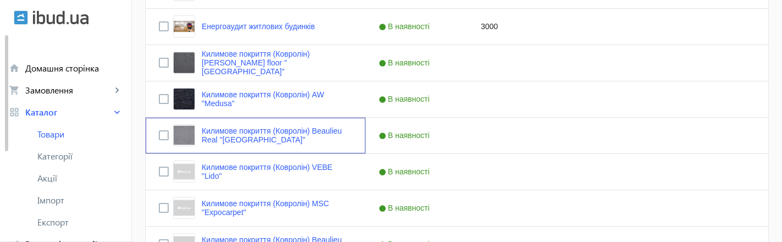
scroll to position [563, 0]
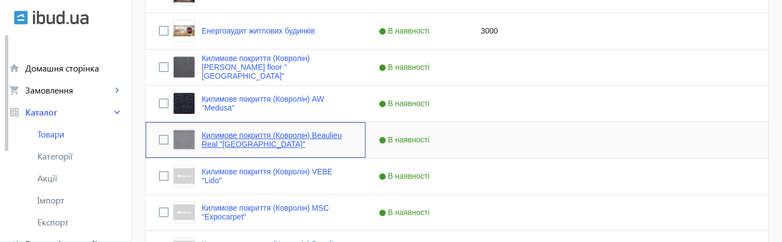
click at [252, 136] on link "Килимове покриття (Ковролін) Beaulieu Real "Canberra"" at bounding box center [277, 140] width 151 height 18
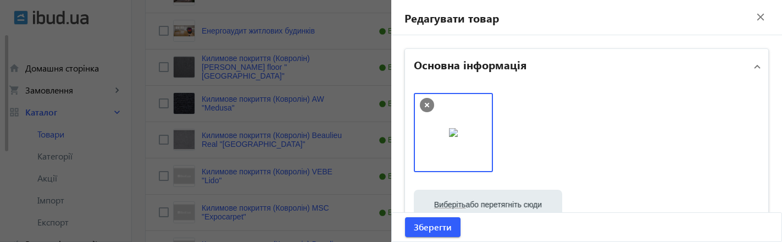
click at [753, 18] on mat-icon "close" at bounding box center [761, 17] width 16 height 16
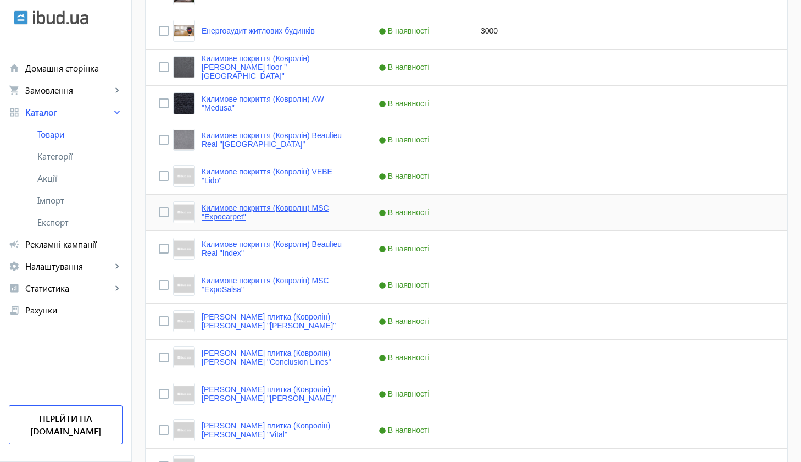
click at [220, 212] on link "Килимове покриття (Ковролін) MSC "Expocarpet"" at bounding box center [277, 212] width 151 height 18
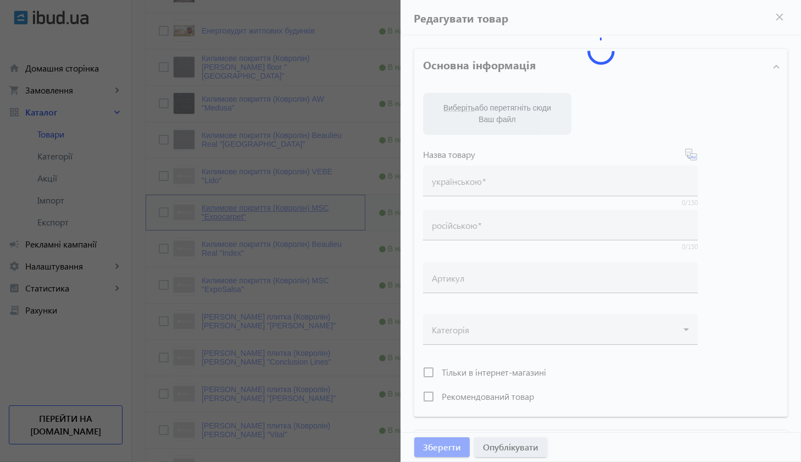
type input "Килимове покриття (Ковролін) MSC "Expocarpet""
type input "Ковровое покрытие (Ковролин) MSC "Expocarpet""
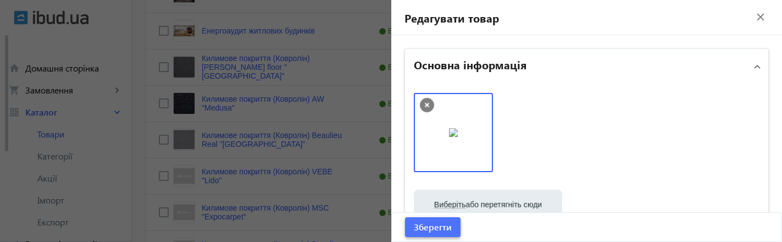
click at [435, 225] on span "Зберегти" at bounding box center [433, 227] width 38 height 12
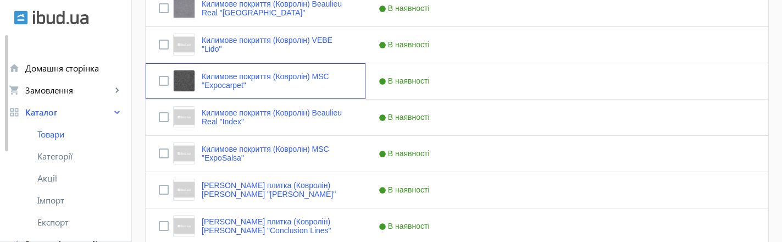
scroll to position [699, 0]
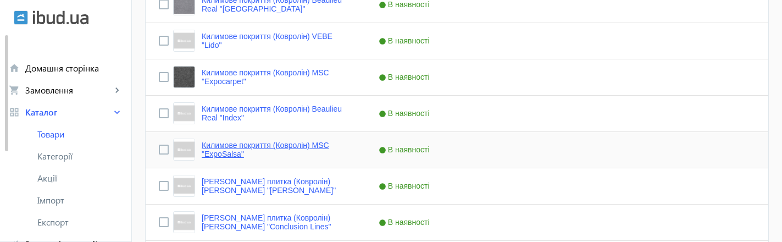
click at [312, 145] on link "Килимове покриття (Ковролін) MSC "ExpoSalsa"" at bounding box center [277, 150] width 151 height 18
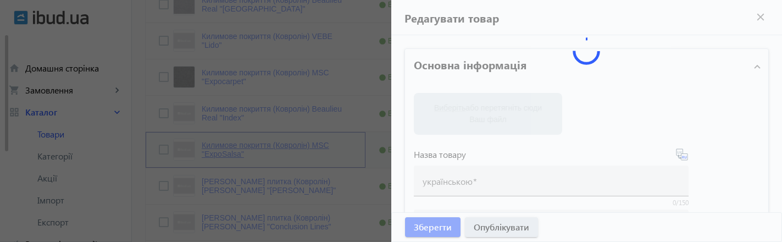
type input "Килимове покриття (Ковролін) MSC "ExpoSalsa""
type input "Ковровое покрытие (Ковролин) MSC "ExpoSalsa""
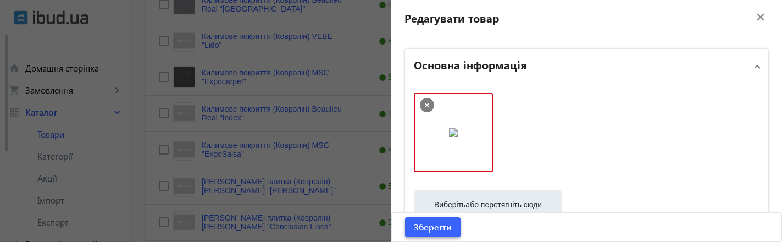
click at [442, 231] on span "Зберегти" at bounding box center [433, 227] width 38 height 12
click at [424, 107] on icon at bounding box center [427, 105] width 14 height 14
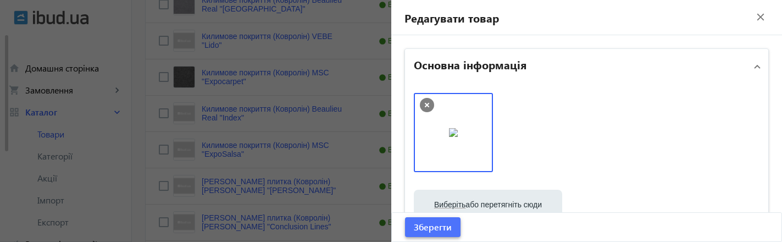
click at [436, 228] on span "Зберегти" at bounding box center [433, 227] width 38 height 12
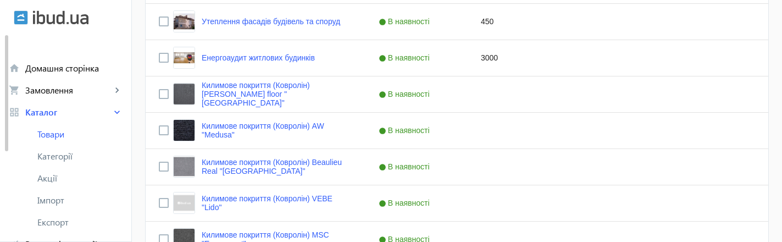
scroll to position [764, 0]
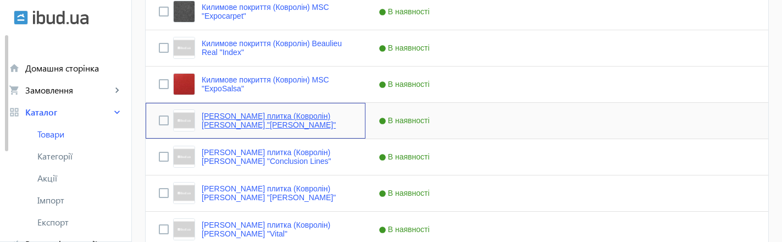
click at [234, 123] on link "Килимова плитка (Ковролін) Carpenter "Mevo"" at bounding box center [277, 121] width 151 height 18
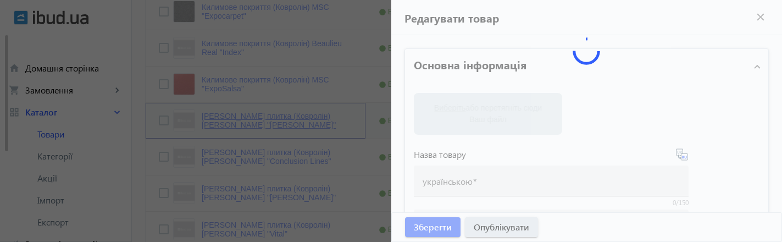
type input "Килимова плитка (Ковролін) Carpenter "Mevo""
type input "Ковровая плитка (Ковролин) Carpenter "Mevo""
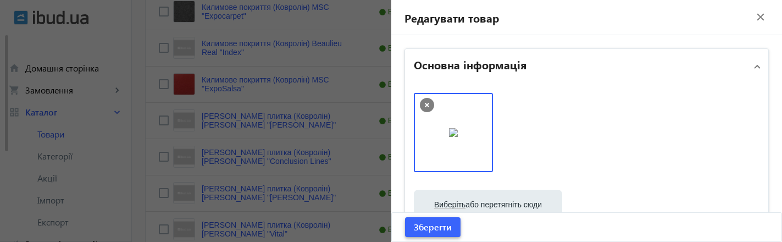
click at [433, 228] on span "Зберегти" at bounding box center [433, 227] width 38 height 12
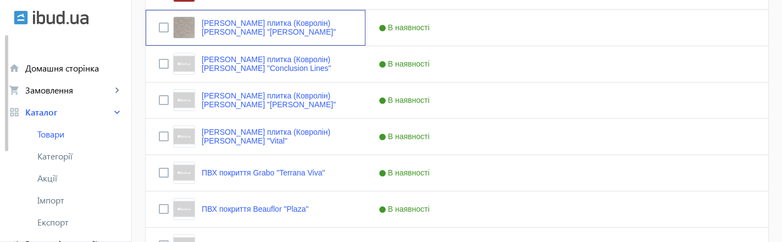
scroll to position [849, 0]
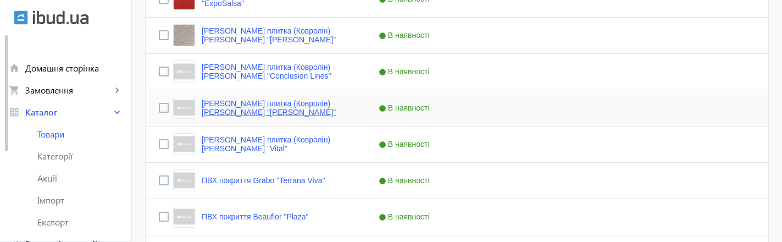
click at [237, 103] on link "Килимова плитка (Ковролін) Carpenter "Viola"" at bounding box center [277, 108] width 151 height 18
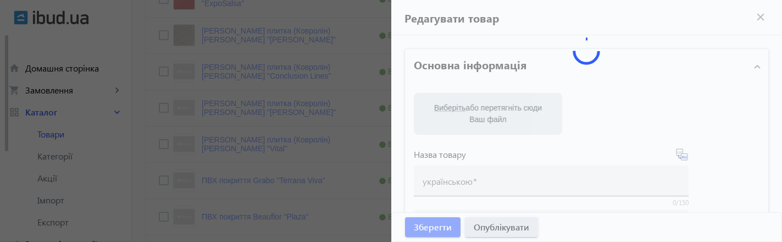
click at [201, 108] on div at bounding box center [391, 121] width 782 height 242
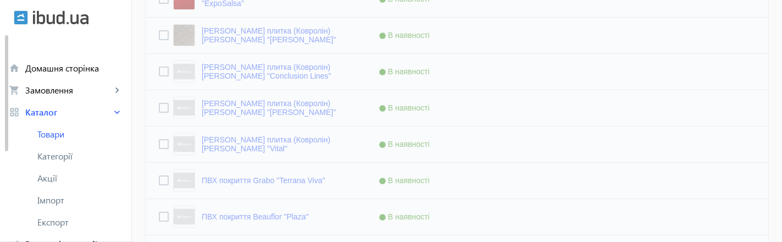
click at [449, 95] on div at bounding box center [457, 85] width 624 height 1451
click at [82, 121] on link "grid_view Каталог keyboard_arrow_right" at bounding box center [65, 112] width 131 height 22
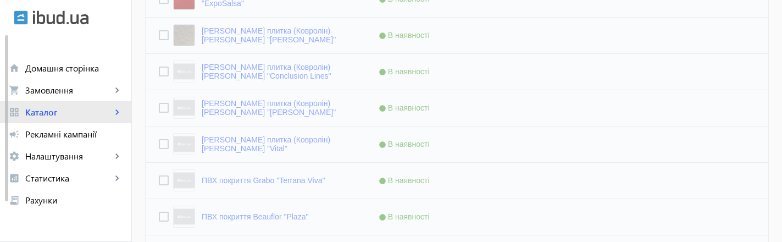
click at [82, 121] on link "grid_view Каталог keyboard_arrow_right" at bounding box center [65, 112] width 131 height 22
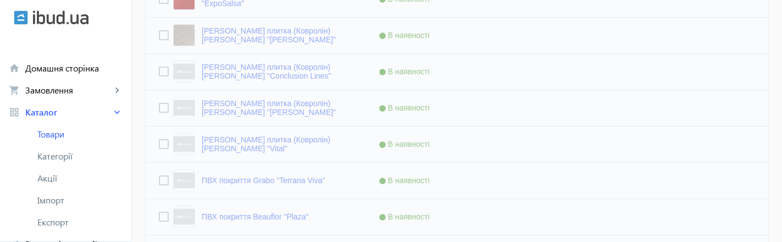
click at [289, 94] on div at bounding box center [457, 85] width 624 height 1451
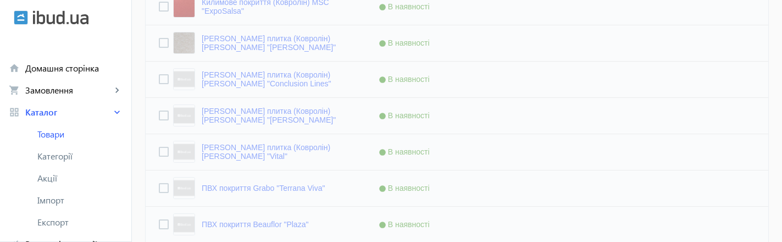
scroll to position [818, 0]
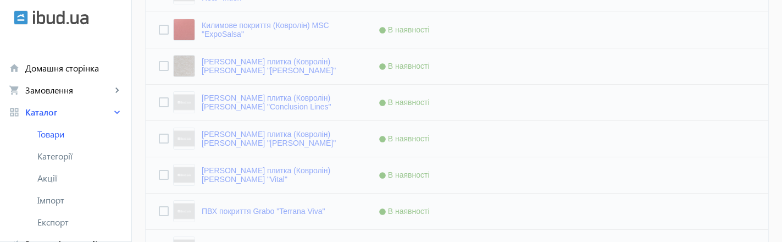
click at [316, 136] on div at bounding box center [457, 116] width 624 height 1451
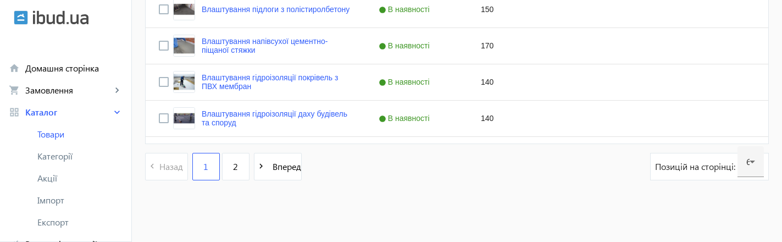
scroll to position [2309, 0]
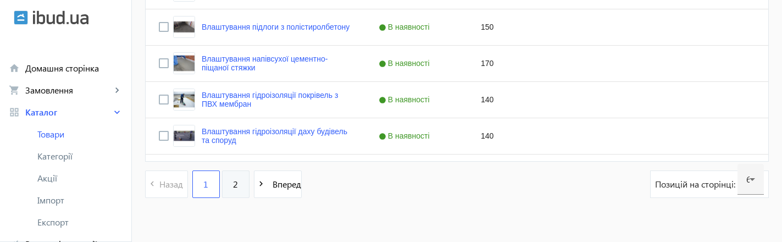
click at [233, 185] on span "2" at bounding box center [235, 184] width 5 height 12
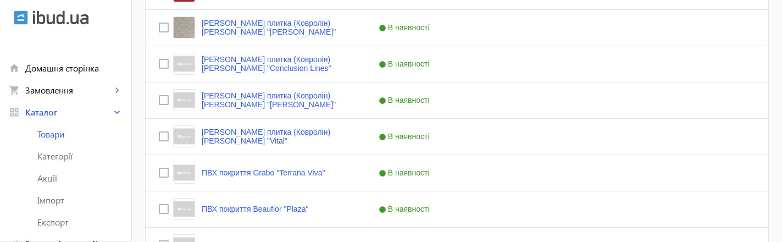
scroll to position [842, 0]
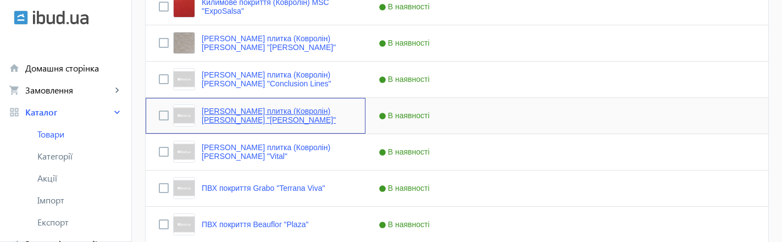
click at [336, 112] on link "Килимова плитка (Ковролін) Carpenter "Viola"" at bounding box center [277, 116] width 151 height 18
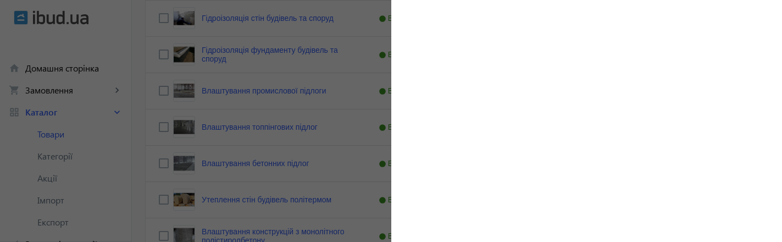
scroll to position [0, 0]
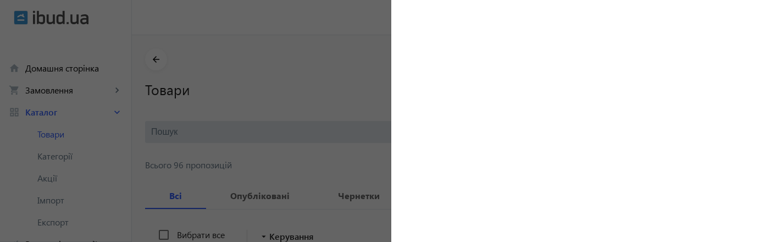
click at [317, 45] on div at bounding box center [391, 121] width 782 height 242
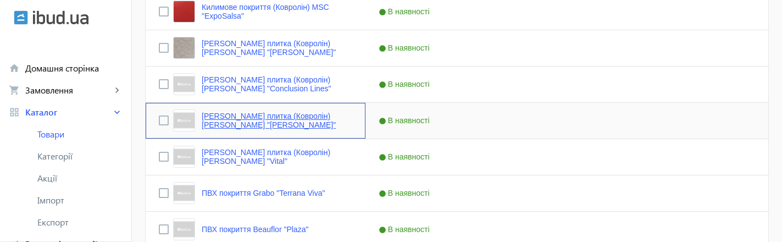
click at [310, 118] on link "Килимова плитка (Ковролін) Carpenter "Viola"" at bounding box center [277, 121] width 151 height 18
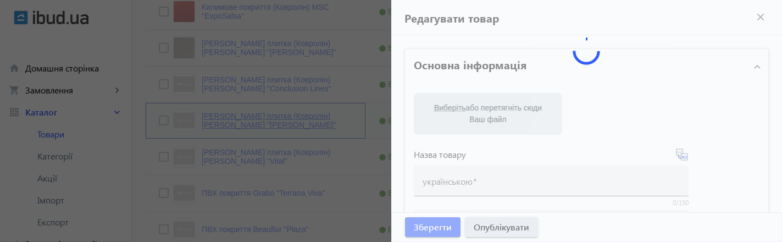
type input "Килимова плитка (Ковролін) Carpenter "Viola""
type input "Ковровая плитка (Ковролин) Carpenter "Viola""
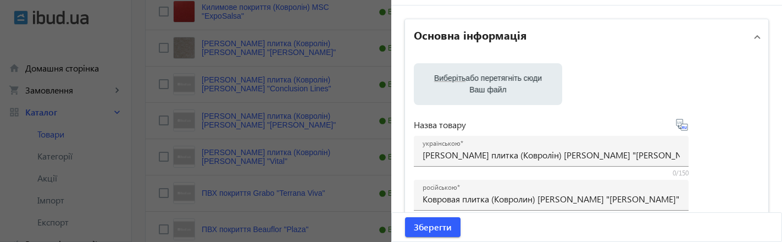
scroll to position [32, 0]
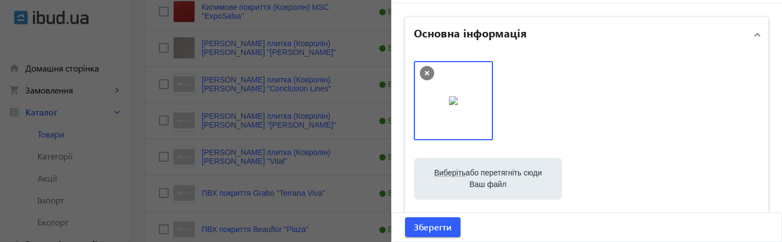
click at [612, 99] on div at bounding box center [587, 106] width 346 height 90
click at [539, 99] on div at bounding box center [587, 106] width 346 height 90
click at [419, 232] on span "Зберегти" at bounding box center [433, 227] width 38 height 12
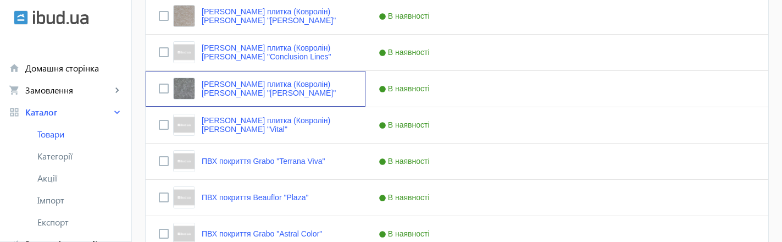
scroll to position [861, 0]
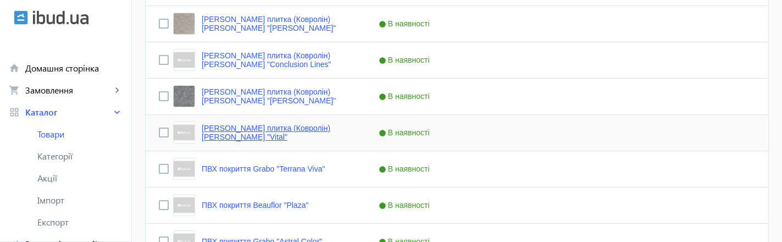
click at [324, 129] on link "Килимова плитка (Ковролін) Carpenter "Vital"" at bounding box center [277, 133] width 151 height 18
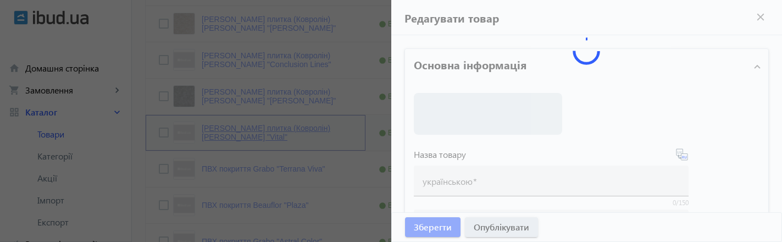
type input "Килимова плитка (Ковролін) Carpenter "Vital""
type input "Ковровая плитка (Ковролин) Carpenter "Vital""
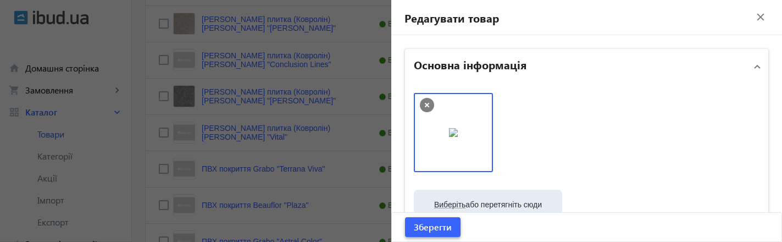
click at [440, 225] on span "Зберегти" at bounding box center [433, 227] width 38 height 12
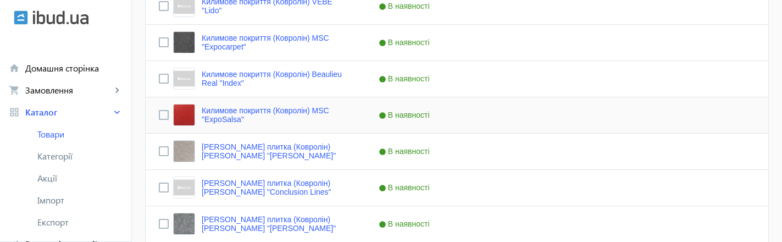
scroll to position [873, 0]
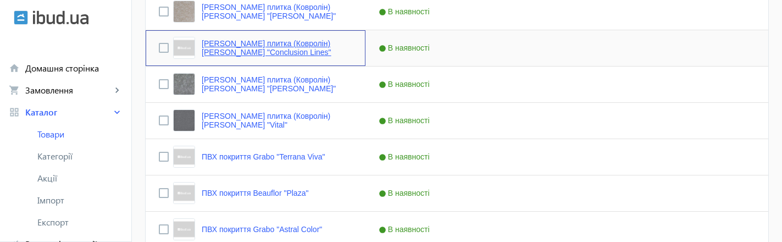
click at [249, 46] on link "Килимова плитка (Ковролін) Carpenter "Conclusion Lines"" at bounding box center [277, 48] width 151 height 18
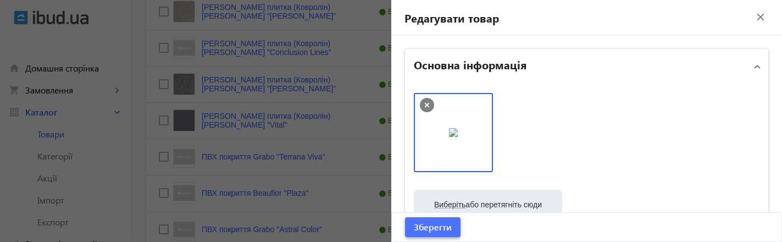
click at [434, 230] on span "Зберегти" at bounding box center [433, 227] width 38 height 12
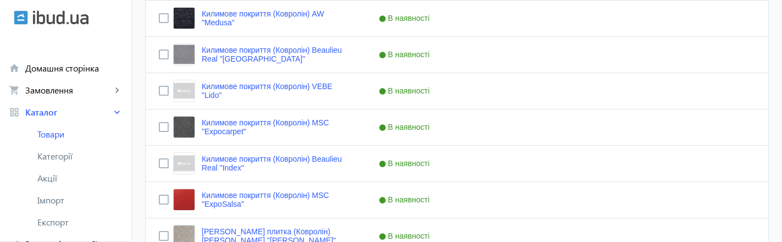
scroll to position [652, 0]
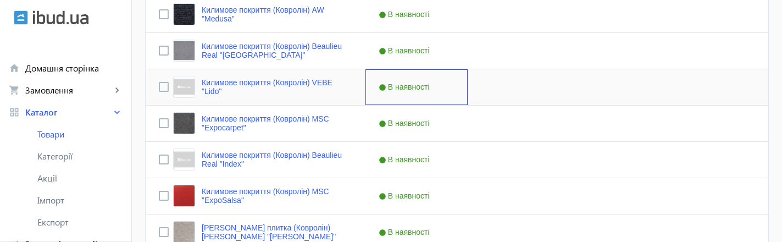
click at [416, 86] on span "В наявності" at bounding box center [406, 86] width 54 height 9
click at [452, 85] on span "Press SPACE to select this row." at bounding box center [457, 87] width 10 height 10
click at [514, 86] on div "Press SPACE to select this row." at bounding box center [519, 87] width 102 height 36
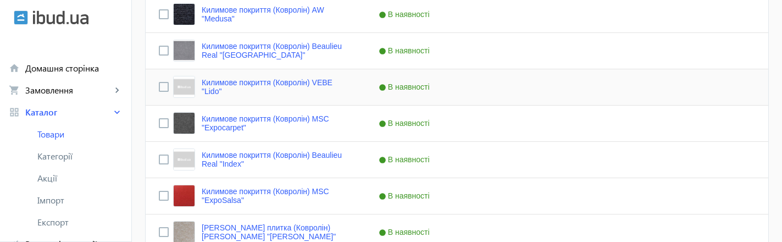
click at [414, 86] on span "В наявності" at bounding box center [406, 86] width 54 height 9
click at [452, 87] on span "Press SPACE to select this row." at bounding box center [457, 87] width 10 height 10
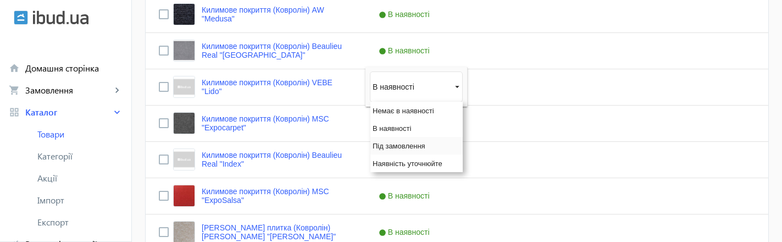
click at [391, 147] on span "Під замовлення" at bounding box center [399, 146] width 53 height 8
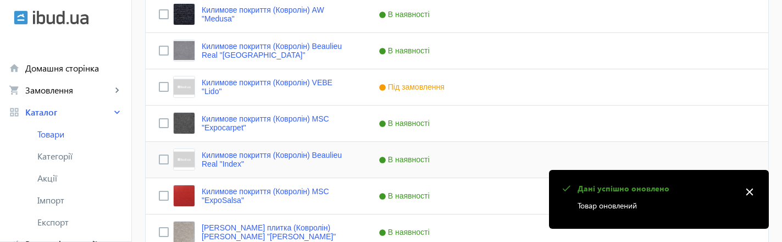
click at [396, 161] on span "В наявності" at bounding box center [406, 159] width 54 height 9
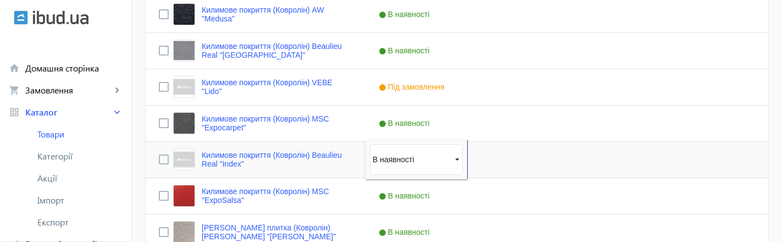
click at [452, 161] on span "Press SPACE to select this row." at bounding box center [457, 159] width 10 height 10
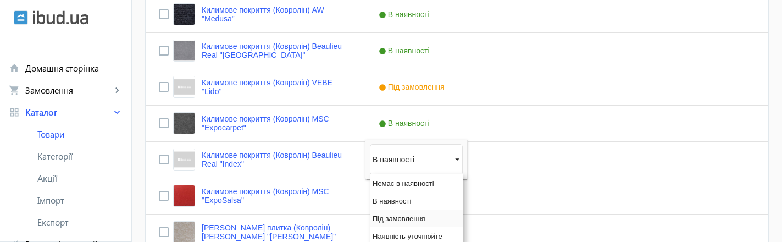
click at [407, 214] on span "Під замовлення" at bounding box center [399, 218] width 53 height 8
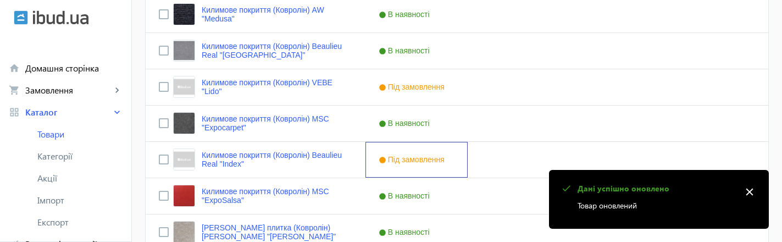
click at [747, 193] on mat-icon "close" at bounding box center [750, 192] width 16 height 16
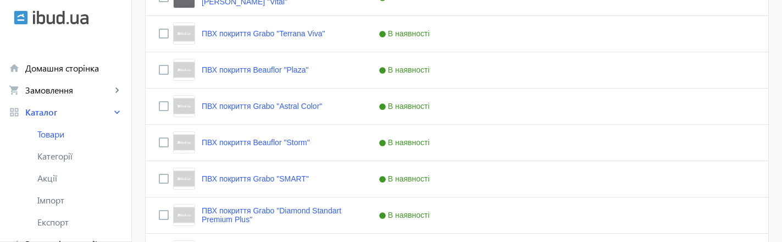
scroll to position [988, 0]
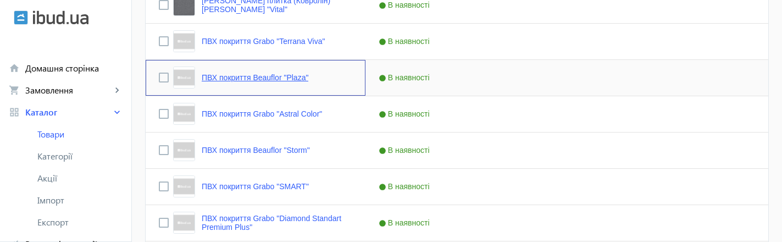
click at [270, 76] on link "ПВХ покриття Beauflor "Plaza"" at bounding box center [255, 77] width 107 height 9
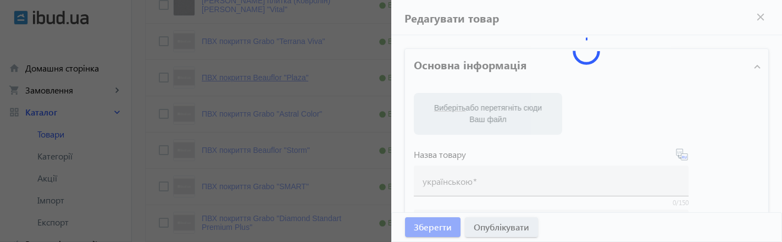
type input "ПВХ покриття Beauflor "Plaza""
type input "ПВХ покрытие Beauflor "Plaza""
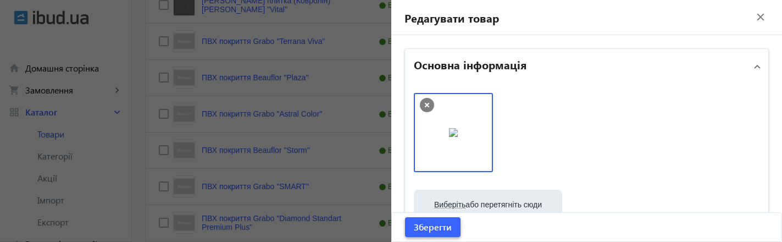
click at [439, 227] on span "Зберегти" at bounding box center [433, 227] width 38 height 12
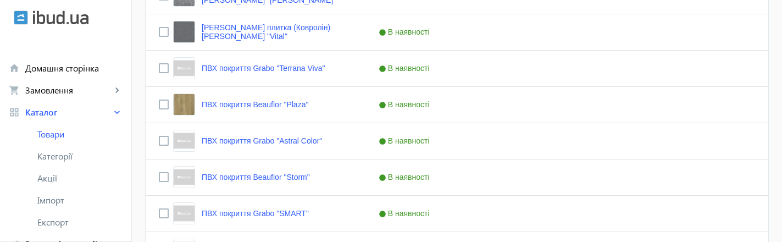
scroll to position [946, 0]
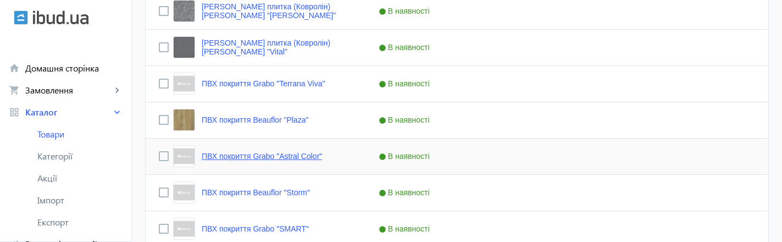
click at [302, 157] on link "ПВХ покриття Grabo "Astral Color"" at bounding box center [262, 156] width 120 height 9
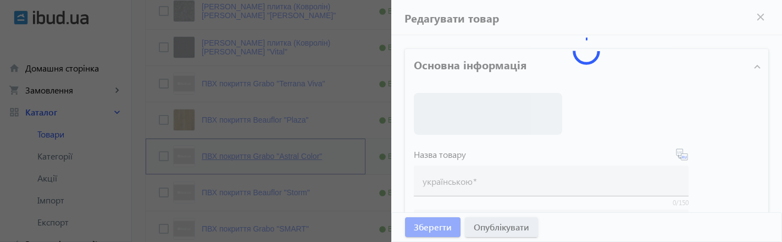
type input "ПВХ покриття Grabo "Astral Color""
type input "ПВХ покрытие Grabo "Astral Color""
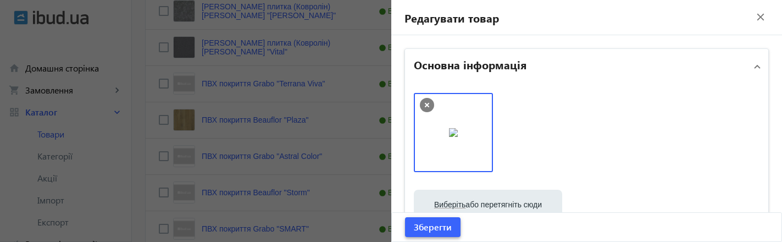
click at [440, 231] on span "Зберегти" at bounding box center [433, 227] width 38 height 12
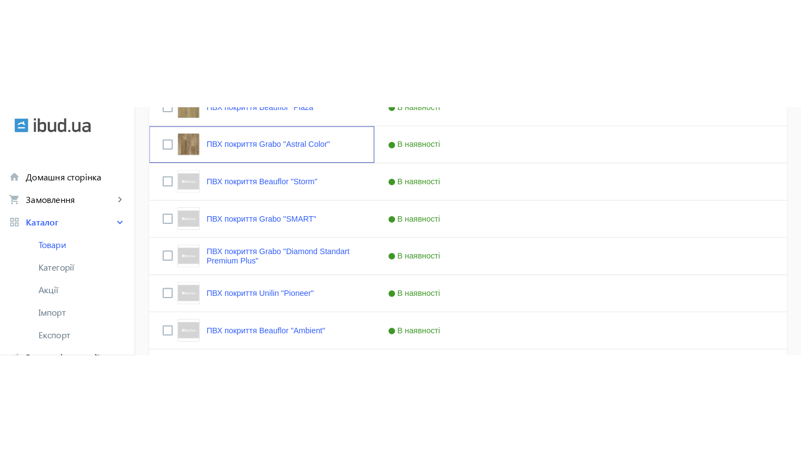
scroll to position [1062, 0]
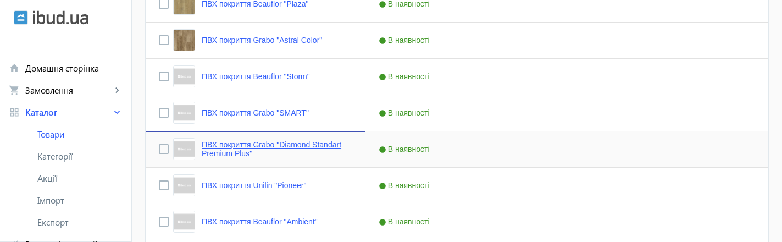
click at [311, 144] on link "ПВХ покриття Grabo "Diamond Standart Premium Plus"" at bounding box center [277, 149] width 151 height 18
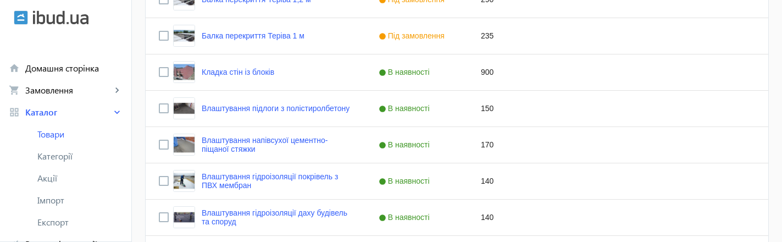
scroll to position [2326, 0]
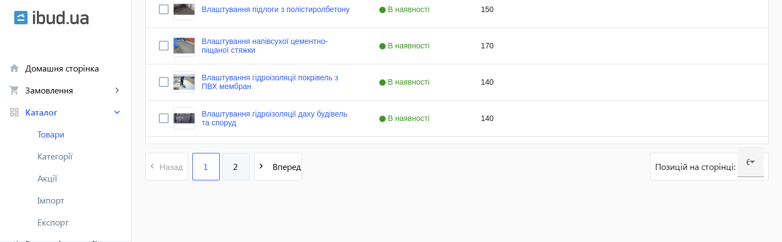
click at [233, 160] on link "2" at bounding box center [235, 166] width 27 height 27
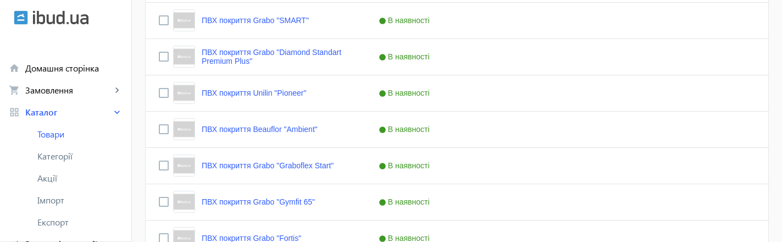
scroll to position [1158, 0]
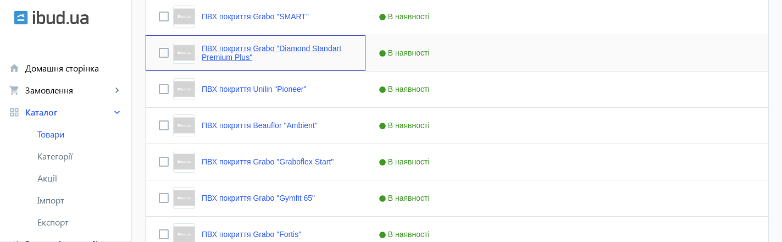
click at [327, 52] on link "ПВХ покриття Grabo "Diamond Standart Premium Plus"" at bounding box center [277, 53] width 151 height 18
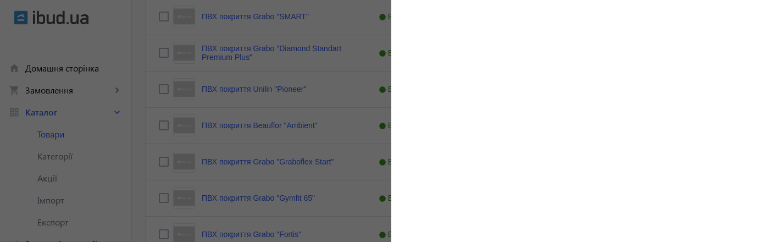
click at [419, 82] on div "Редагувати ціну close Фільтр close Каталог компанії navigate_next Категорія на …" at bounding box center [586, 121] width 391 height 242
click at [285, 44] on div at bounding box center [391, 121] width 782 height 242
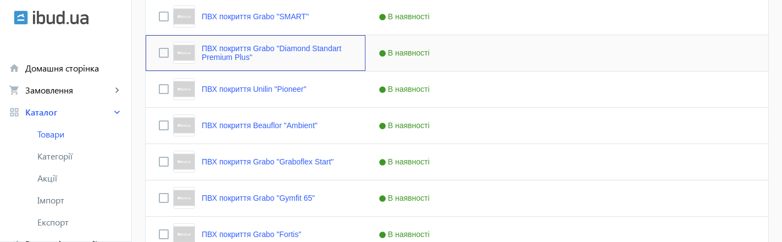
click at [285, 44] on link "ПВХ покриття Grabo "Diamond Standart Premium Plus"" at bounding box center [277, 53] width 151 height 18
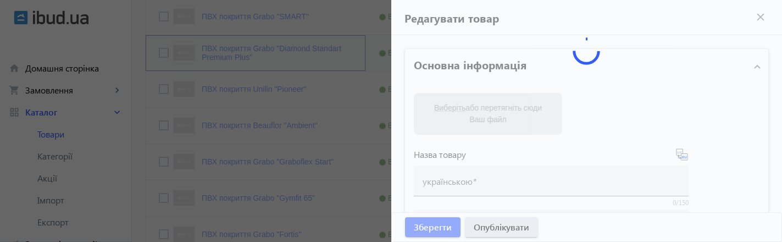
type input "ПВХ покриття Grabo "Diamond Standart Premium Plus""
type input "ПВХ покрытие Grabo "Diamond Standart Premium Plus""
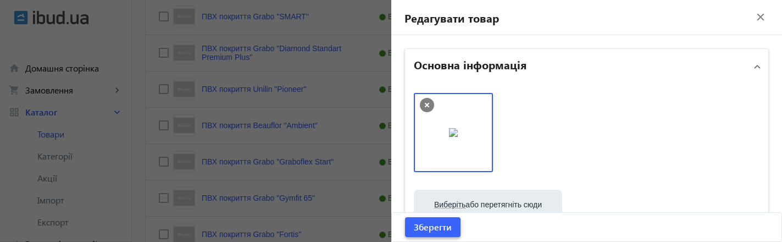
click at [421, 229] on span "Зберегти" at bounding box center [433, 227] width 38 height 12
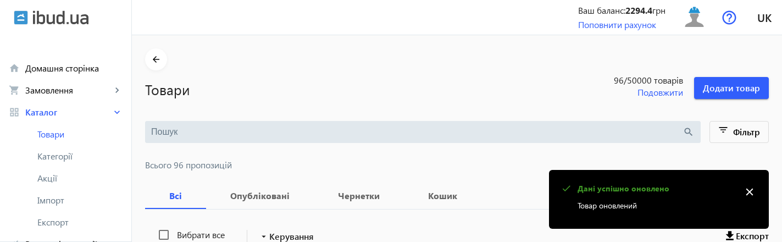
click at [749, 192] on mat-icon "close" at bounding box center [750, 192] width 16 height 16
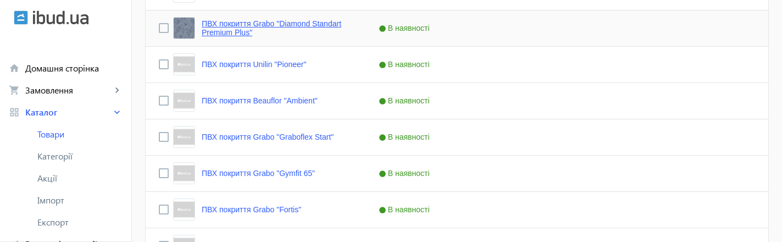
scroll to position [1183, 0]
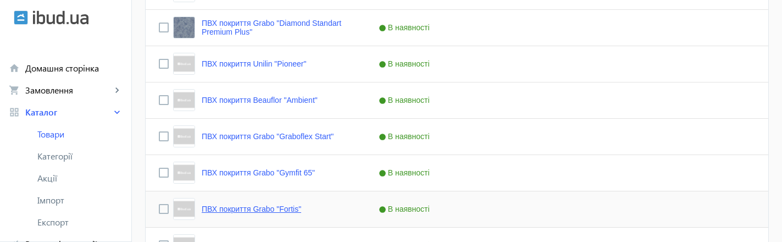
click at [214, 208] on link "ПВХ покриття Grabo "Fortis"" at bounding box center [251, 208] width 99 height 9
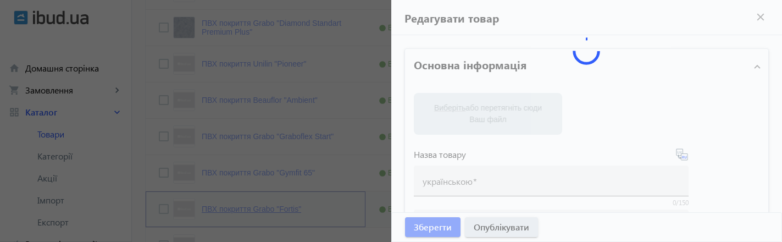
type input "ПВХ покриття Grabo "Fortis""
type input "ПВХ покрытие Grabo "Fortis""
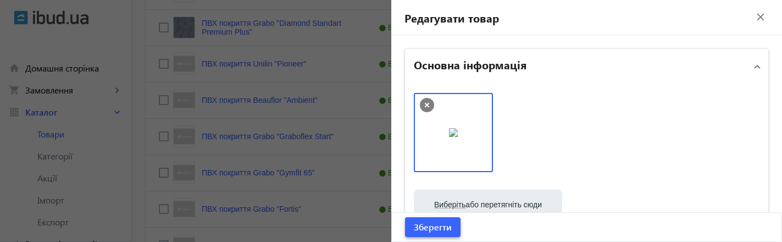
click at [442, 231] on span "Зберегти" at bounding box center [433, 227] width 38 height 12
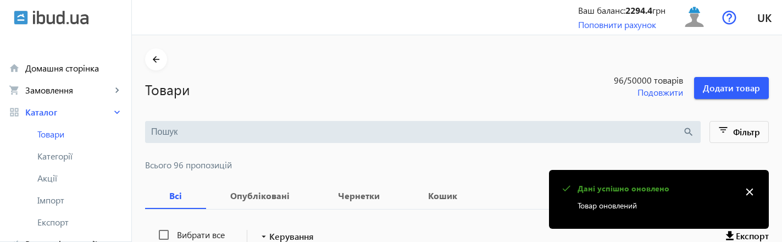
click at [750, 194] on mat-icon "close" at bounding box center [750, 192] width 16 height 16
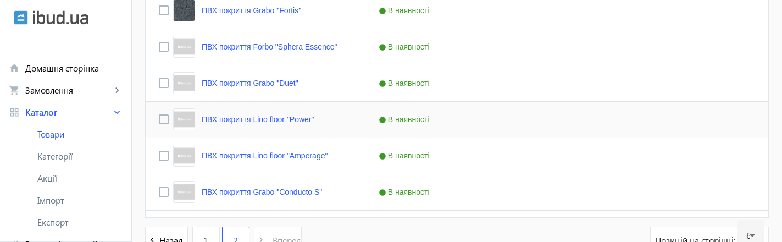
scroll to position [1386, 0]
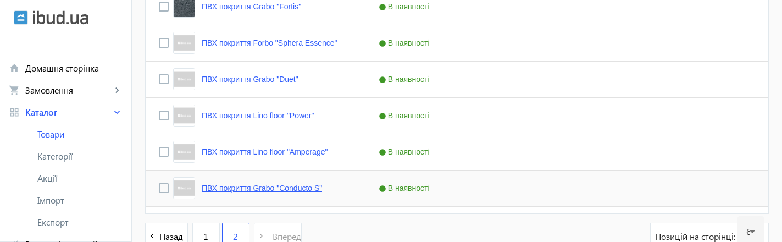
click at [274, 189] on link "ПВХ покриття Grabo "Conducto S"" at bounding box center [262, 188] width 120 height 9
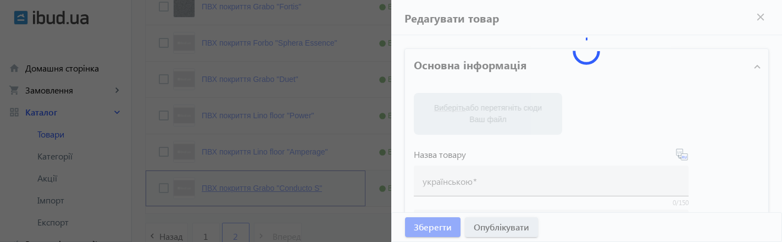
type input "ПВХ покриття Grabo "Conducto S""
type input "ПВХ покрытие Grabo "Conducto S""
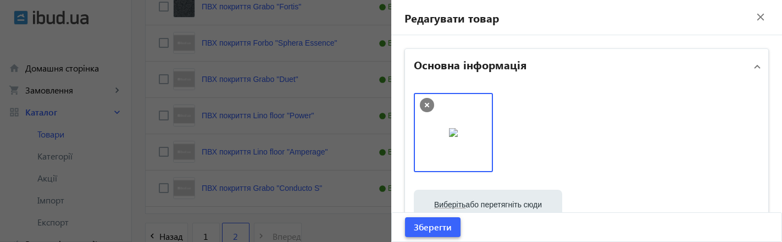
click at [431, 230] on span "Зберегти" at bounding box center [433, 227] width 38 height 12
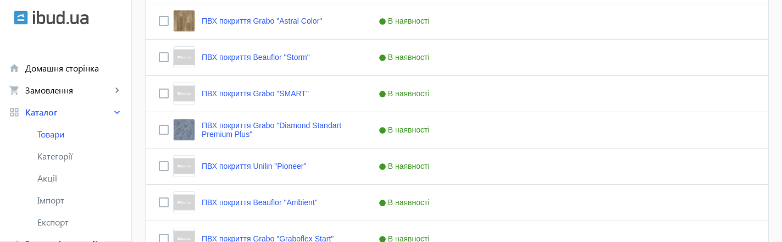
scroll to position [1074, 0]
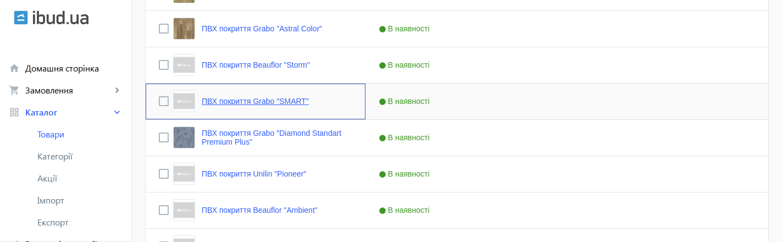
click at [296, 102] on link "ПВХ покриття Grabo "SMART"" at bounding box center [255, 101] width 107 height 9
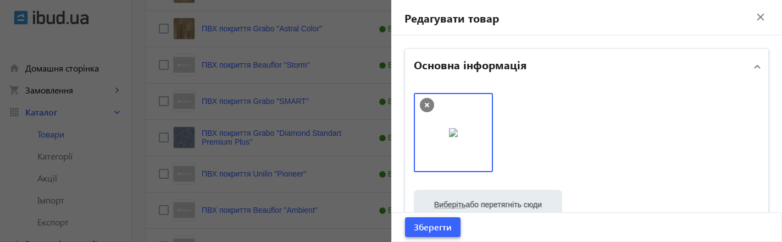
click at [430, 226] on span "Зберегти" at bounding box center [433, 227] width 38 height 12
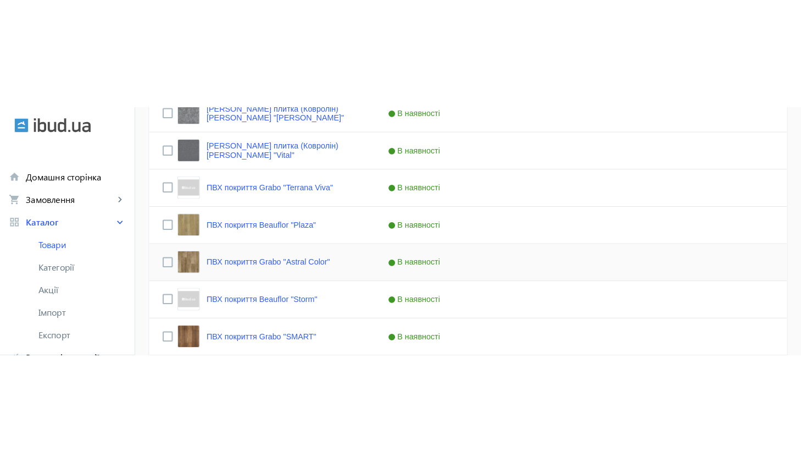
scroll to position [1091, 0]
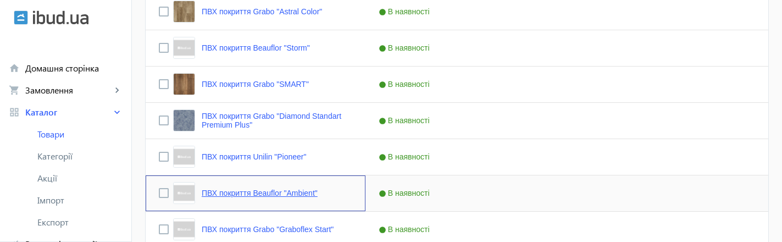
click at [257, 197] on link "ПВХ покриття Beauflor "Ambient"" at bounding box center [260, 193] width 116 height 9
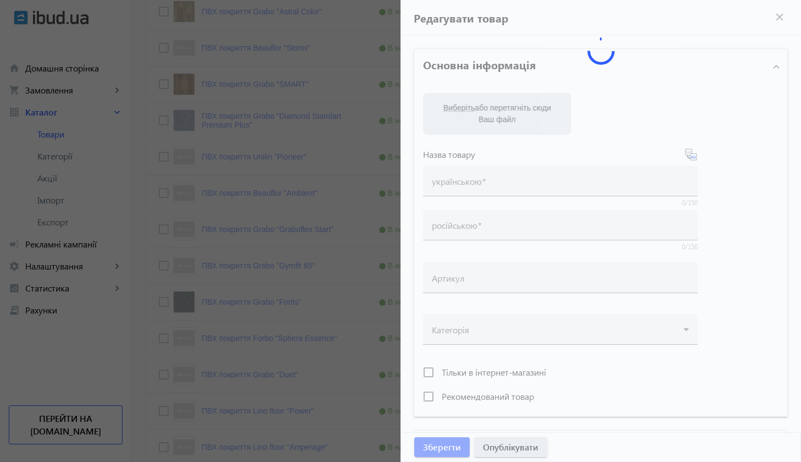
click at [92, 39] on div at bounding box center [400, 231] width 801 height 462
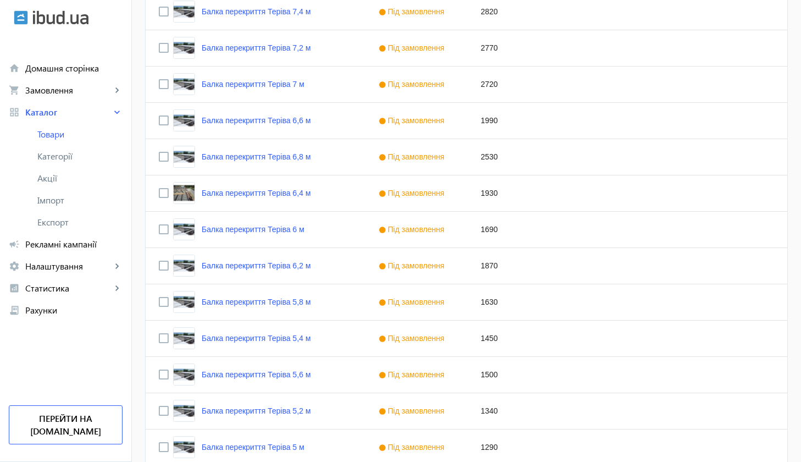
scroll to position [1236, 0]
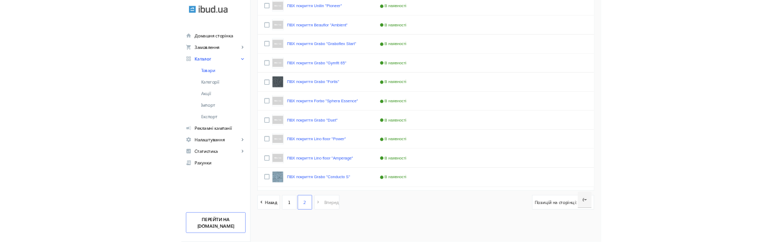
scroll to position [1091, 0]
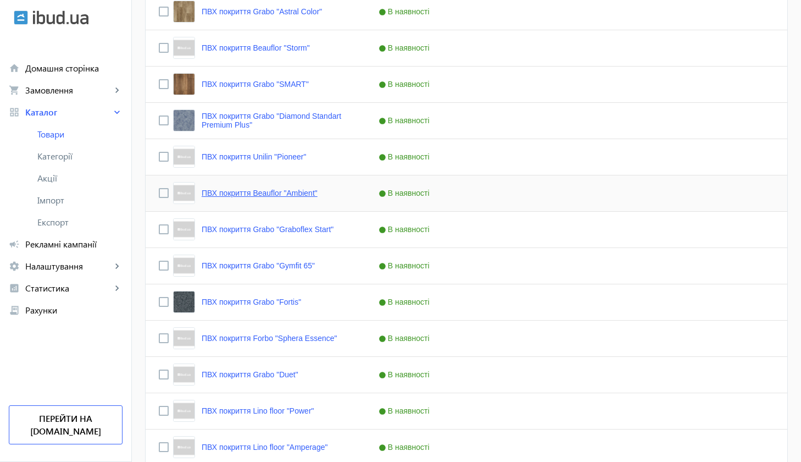
click at [219, 195] on link "ПВХ покриття Beauflor "Ambient"" at bounding box center [260, 193] width 116 height 9
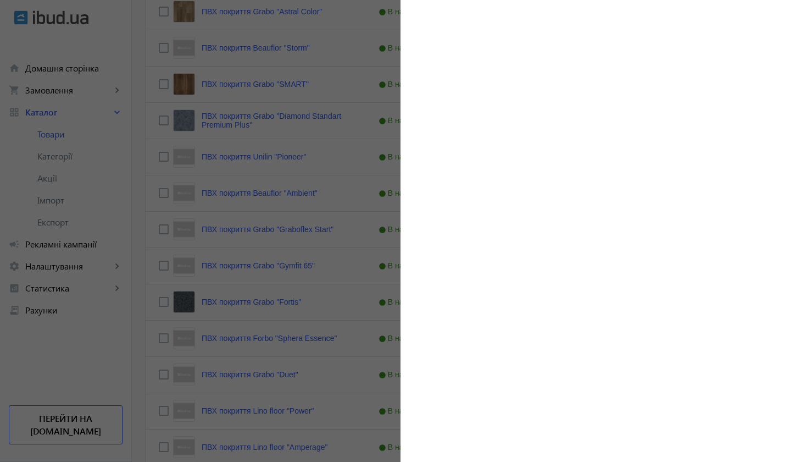
click at [275, 276] on div at bounding box center [400, 231] width 801 height 462
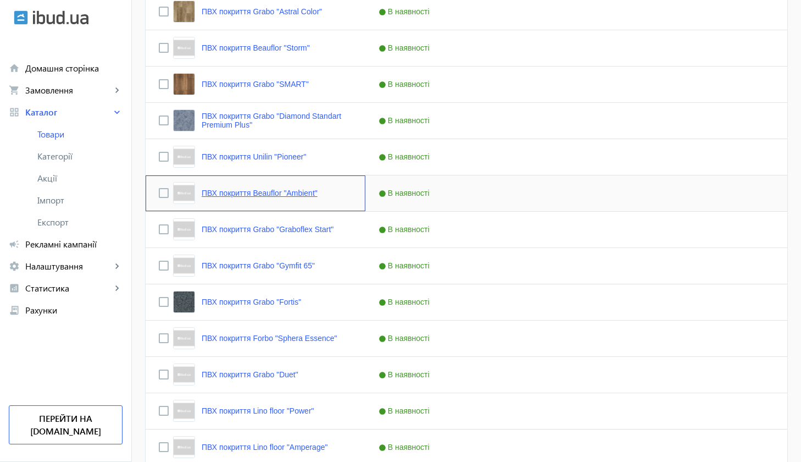
click at [285, 196] on link "ПВХ покриття Beauflor "Ambient"" at bounding box center [260, 193] width 116 height 9
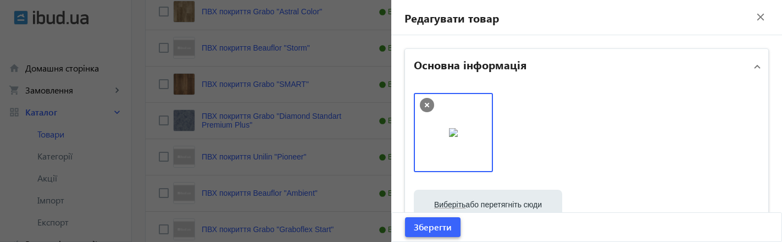
click at [439, 233] on span "Зберегти" at bounding box center [433, 227] width 38 height 12
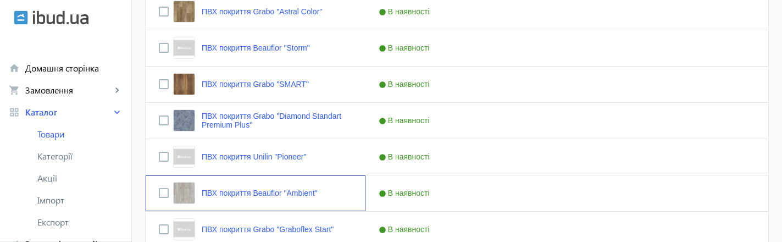
scroll to position [0, 0]
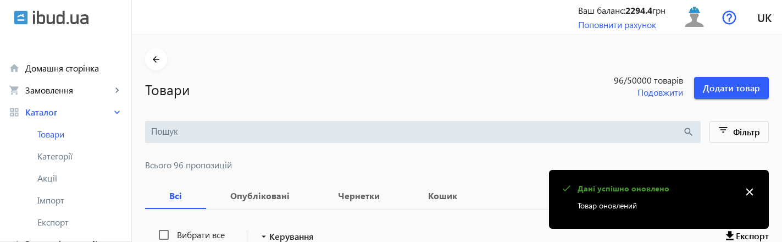
click at [750, 194] on mat-icon "close" at bounding box center [750, 192] width 16 height 16
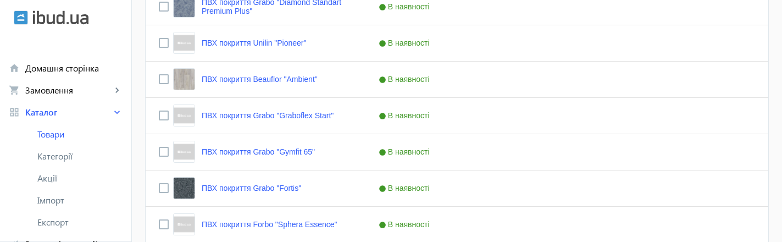
scroll to position [1193, 0]
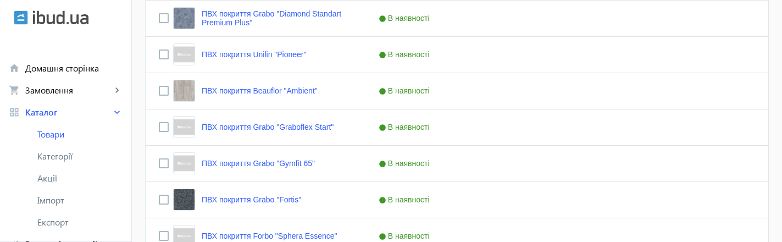
drag, startPoint x: 779, startPoint y: 178, endPoint x: 780, endPoint y: 217, distance: 38.5
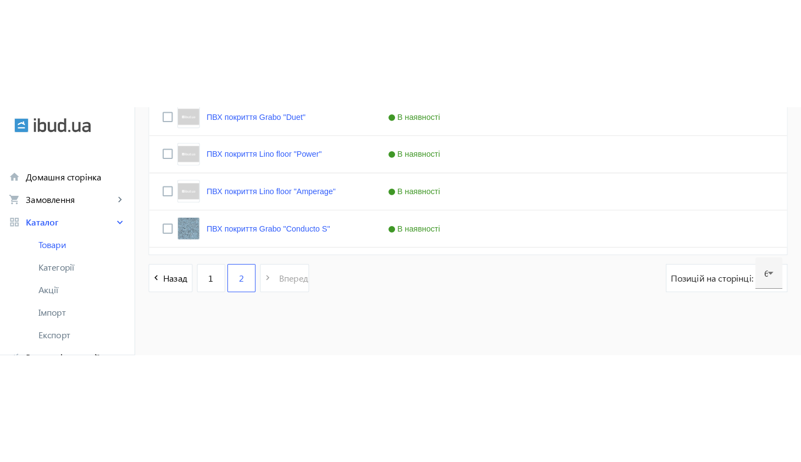
scroll to position [1236, 0]
